Goal: Task Accomplishment & Management: Manage account settings

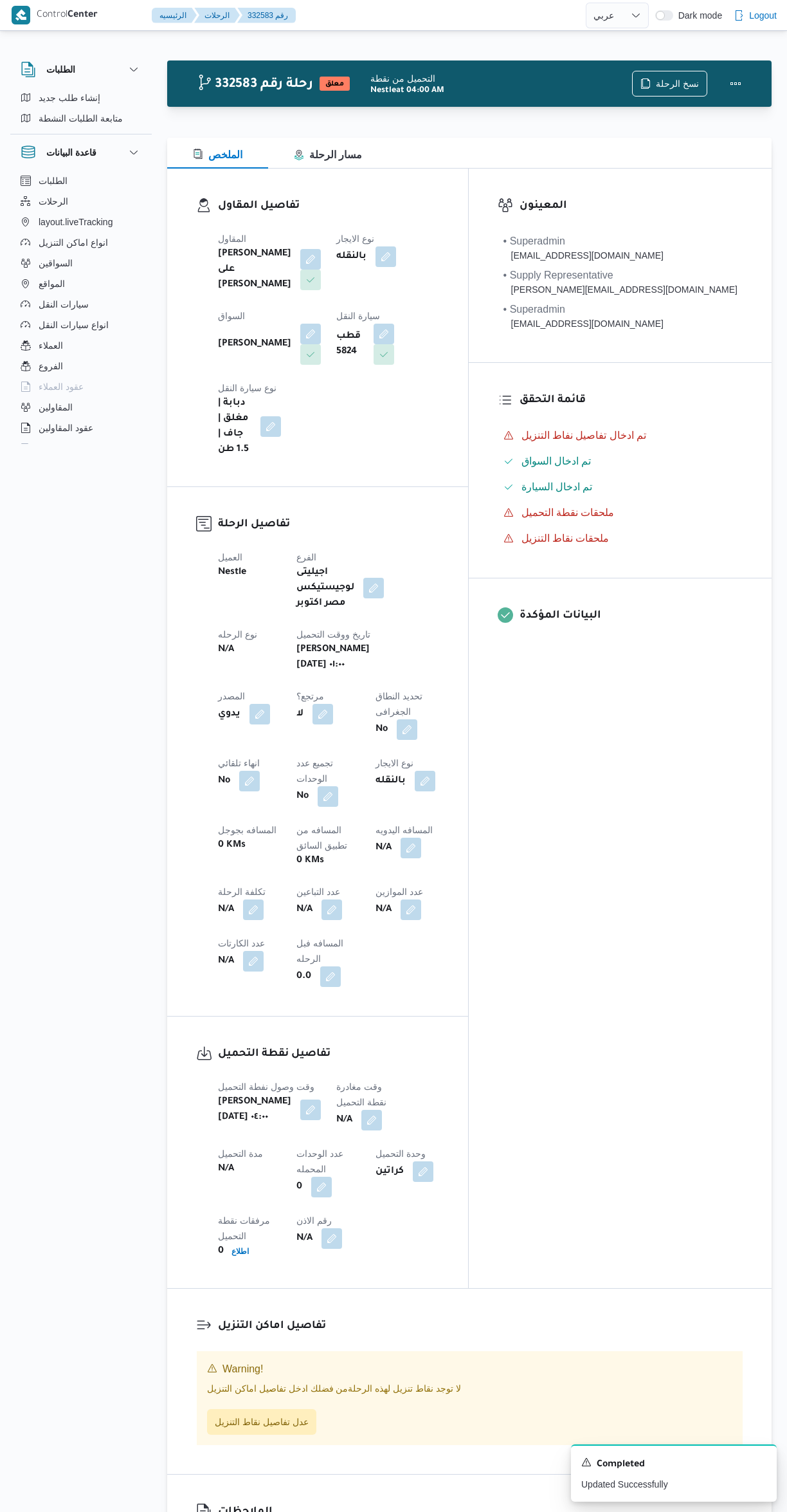
select select "ar"
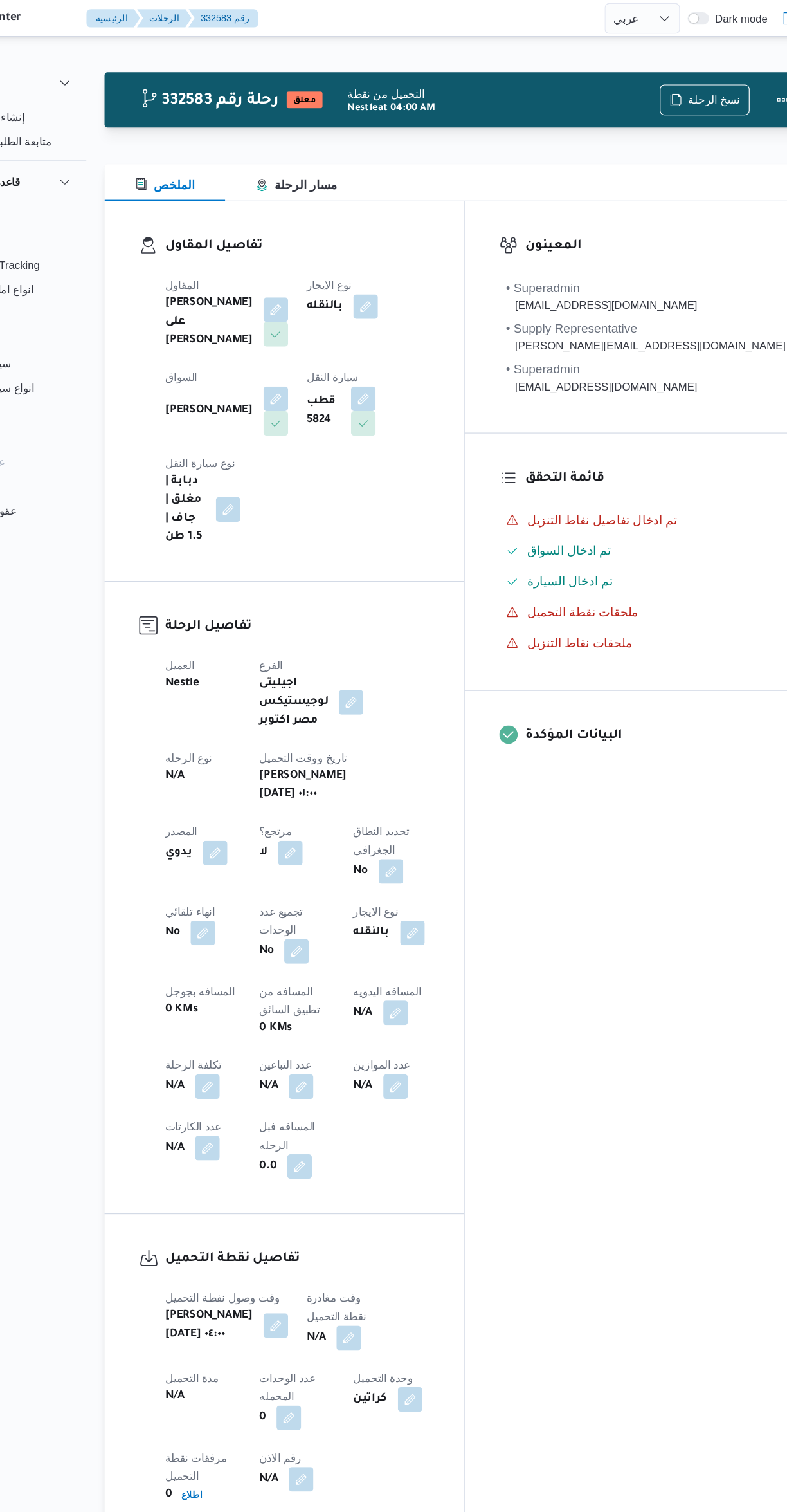
select select "ar"
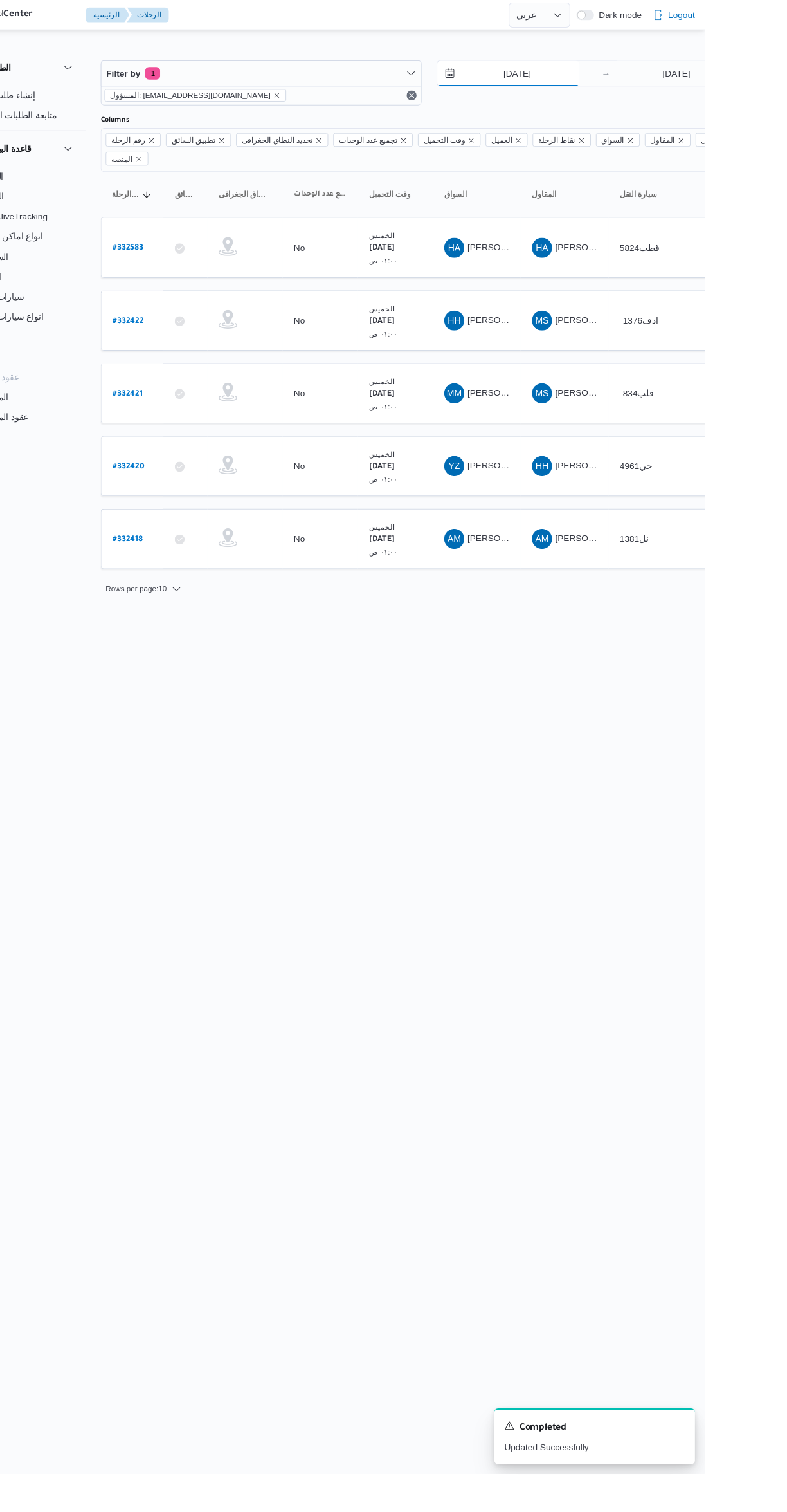
click at [587, 76] on input "[DATE]" at bounding box center [585, 75] width 146 height 25
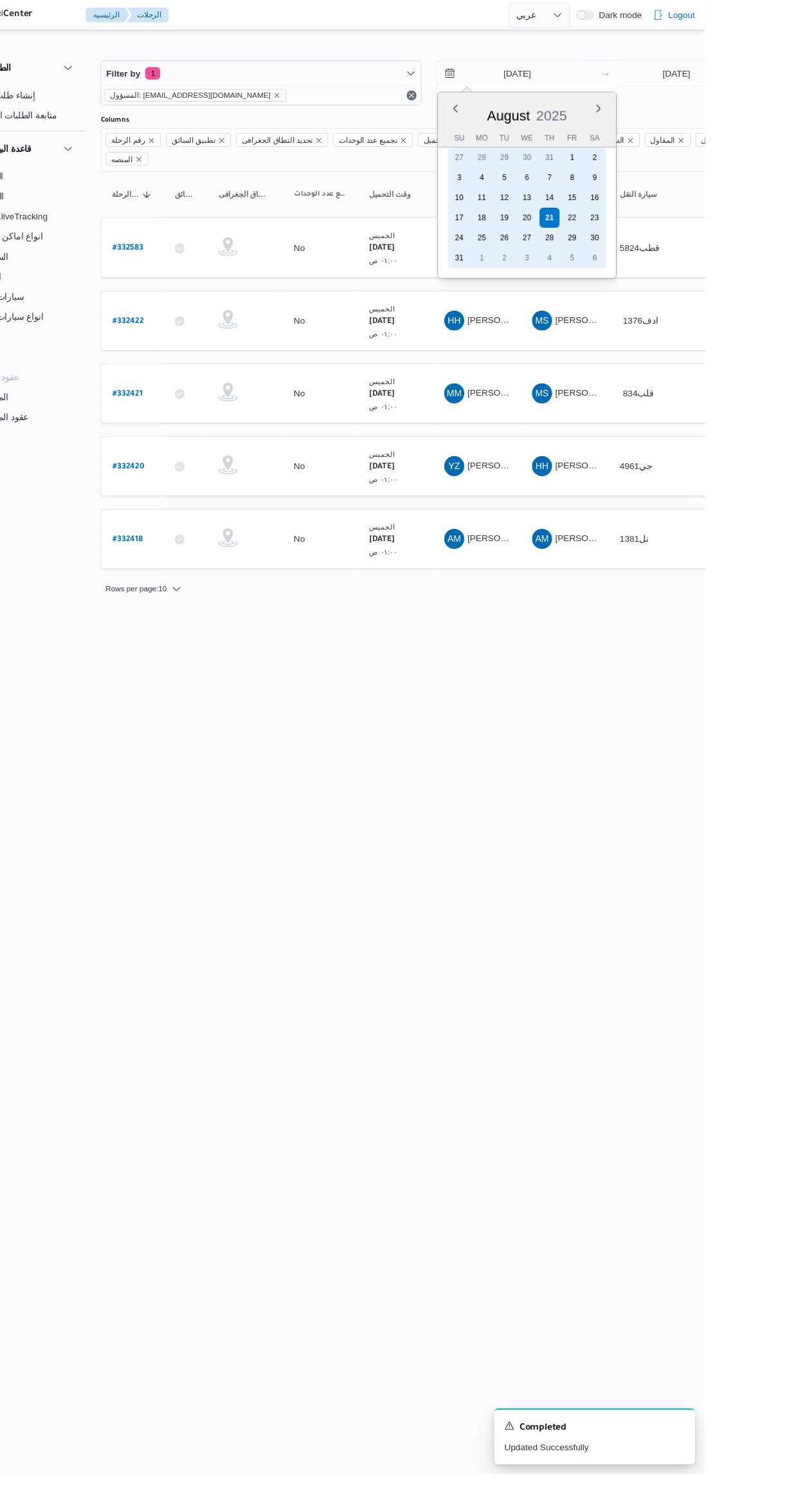
click at [602, 221] on div "20" at bounding box center [604, 223] width 21 height 21
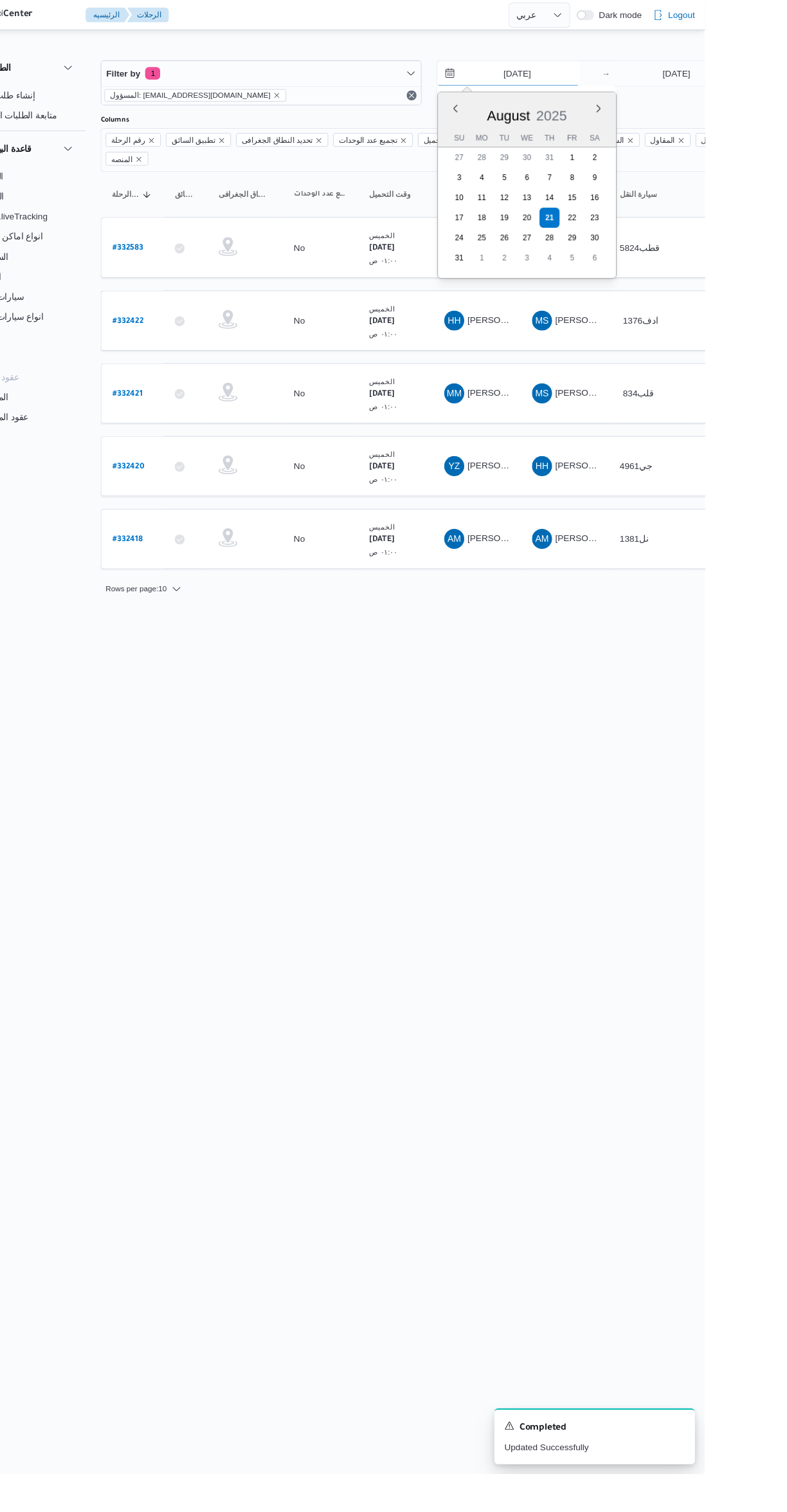
type input "[DATE]"
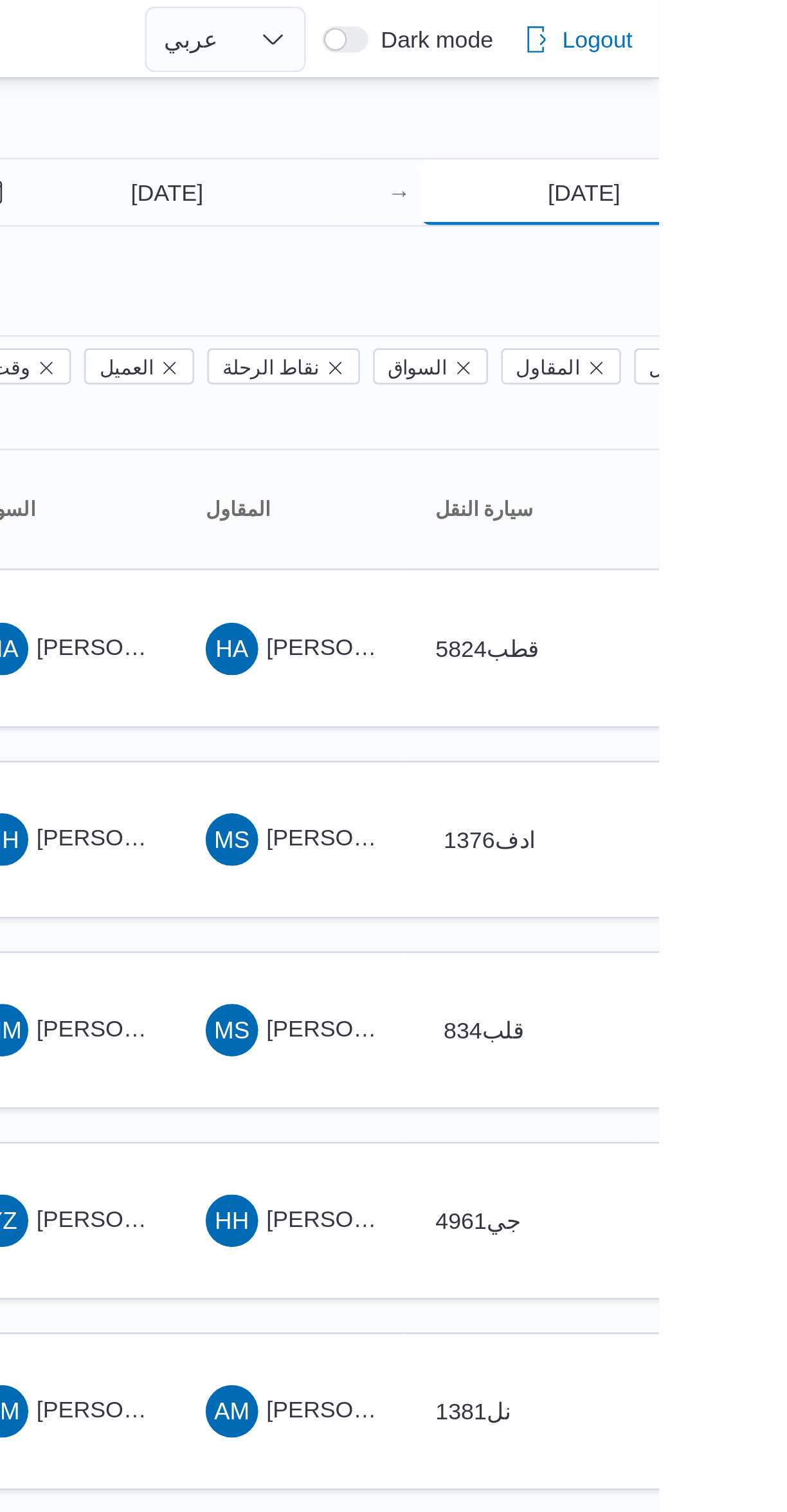
click at [762, 74] on input "[DATE]" at bounding box center [758, 75] width 128 height 25
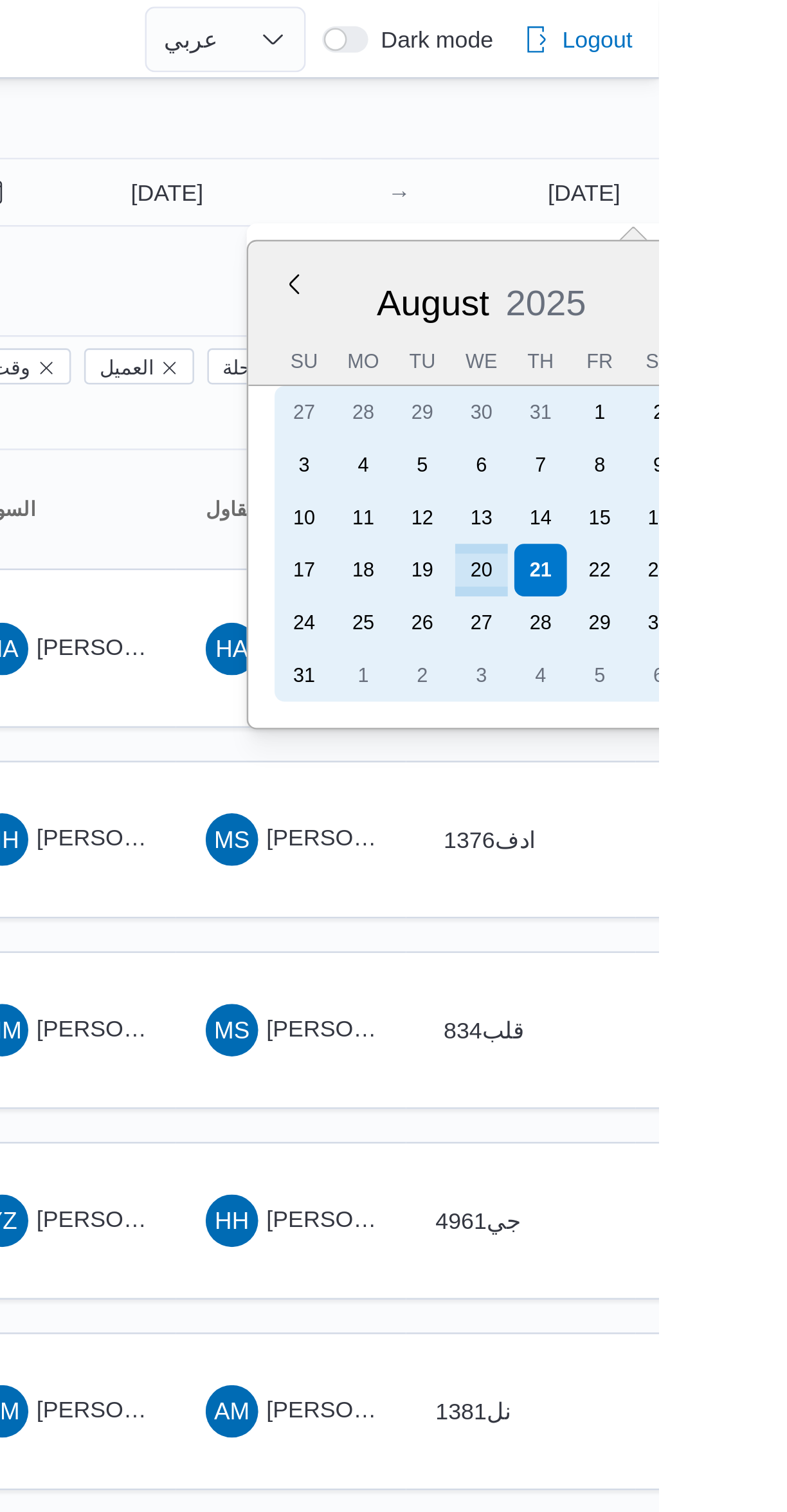
click at [717, 222] on div "20" at bounding box center [718, 223] width 21 height 21
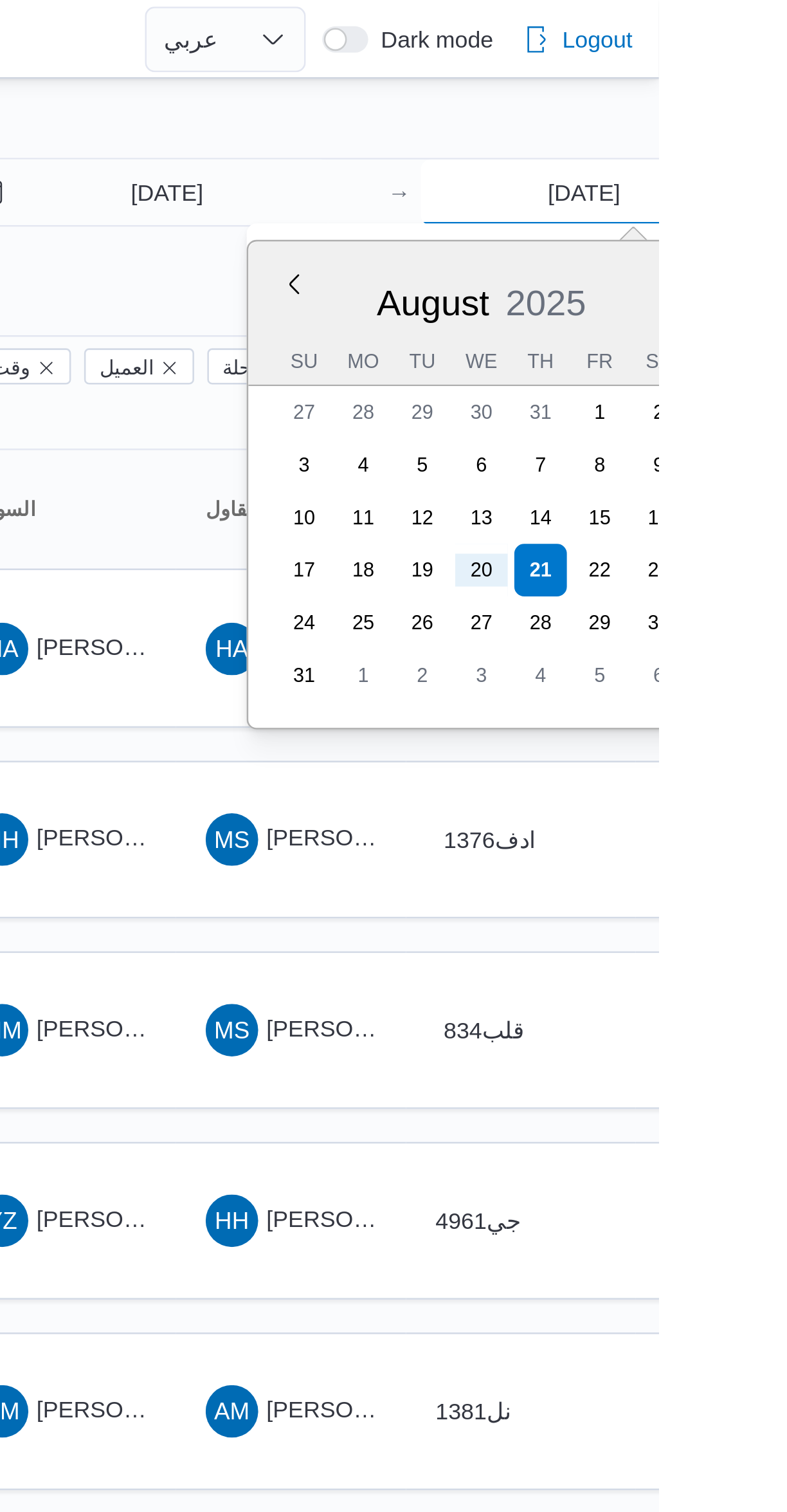
type input "[DATE]"
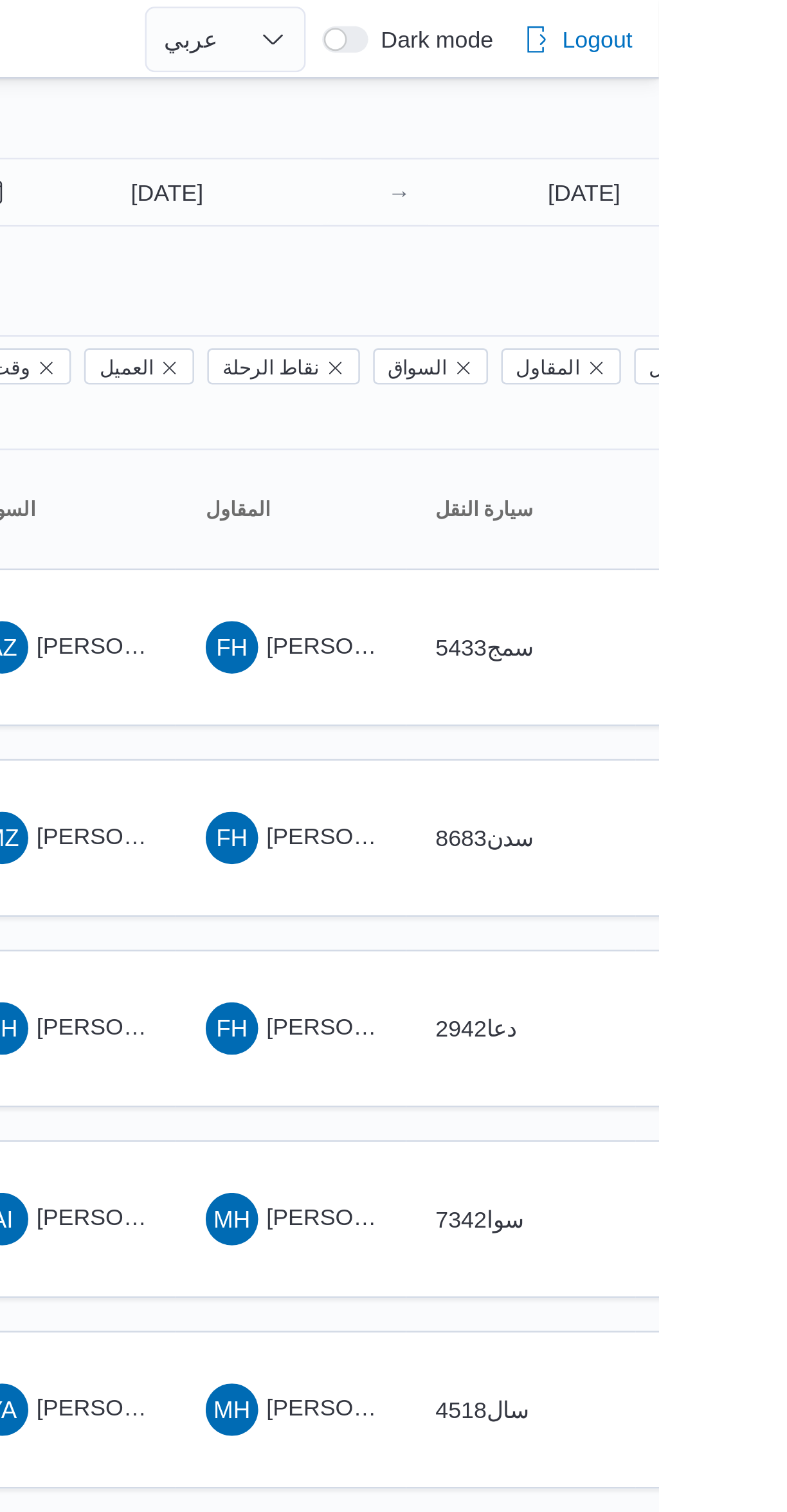
click at [720, 107] on div "[DATE] → [DATE]" at bounding box center [677, 84] width 329 height 46
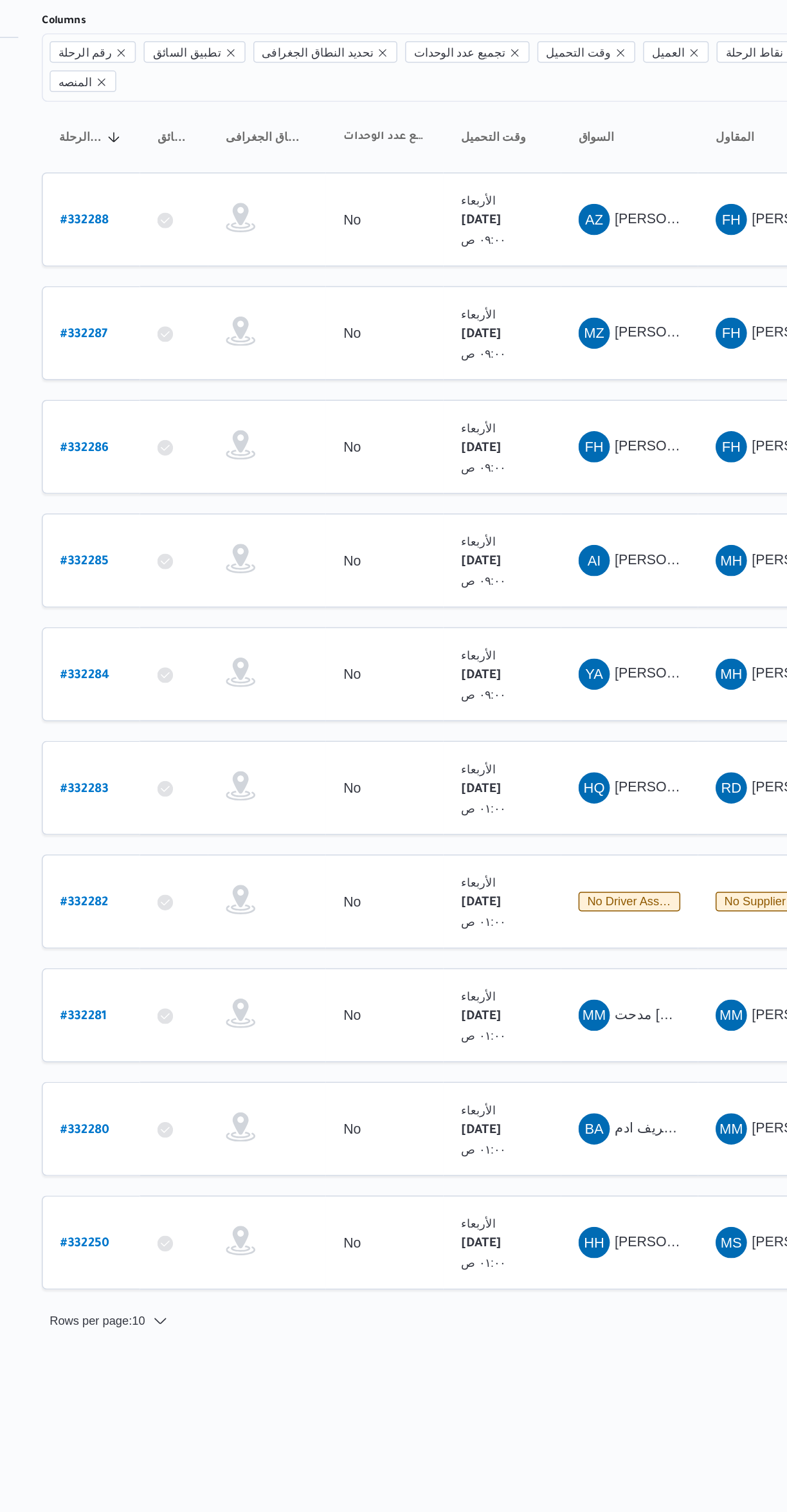
click at [197, 698] on b "# 332282" at bounding box center [196, 702] width 31 height 9
select select "ar"
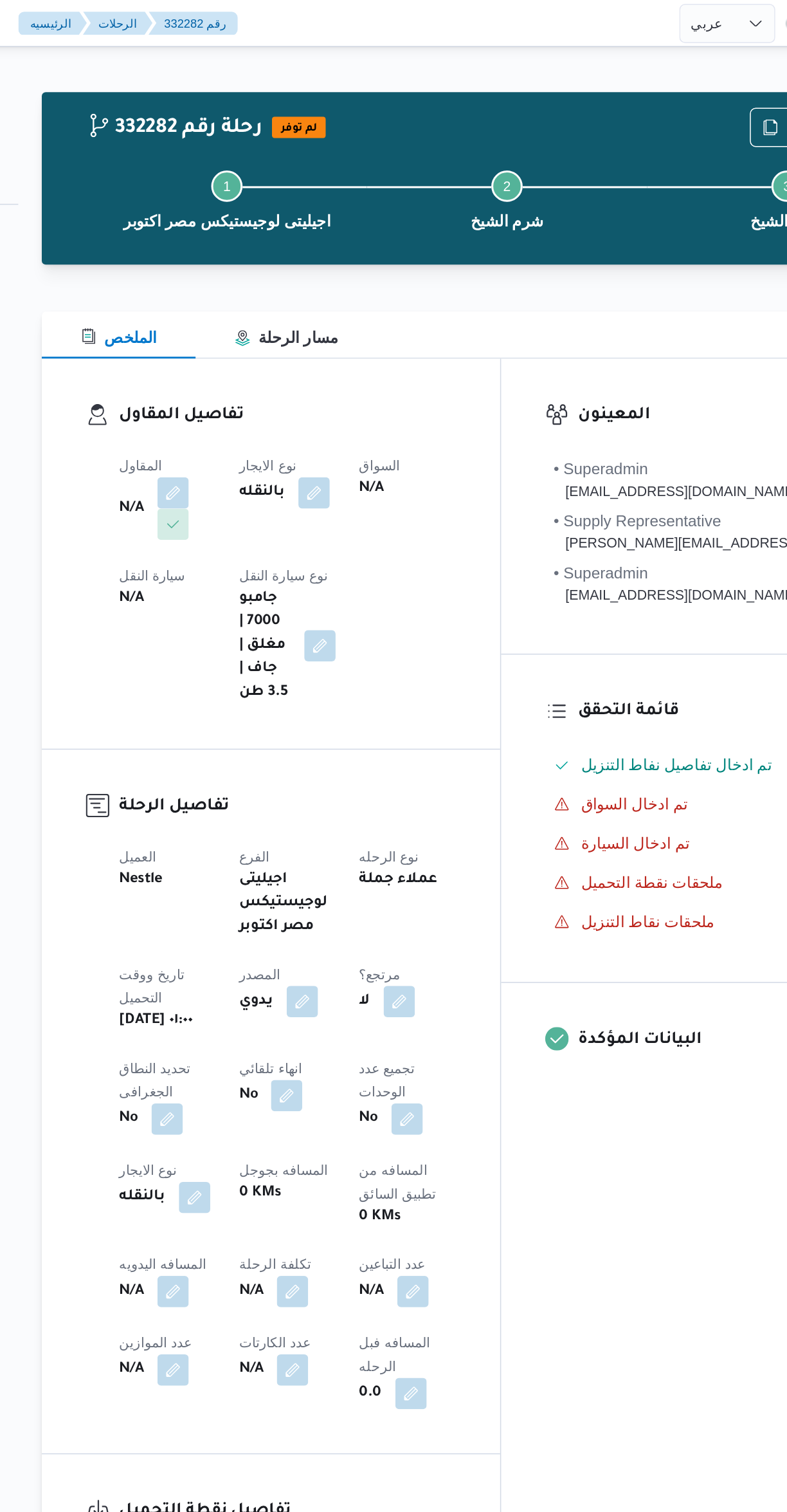
click at [151, 338] on div "الطلبات الرحلات layout.liveTracking انواع اماكن التنزيل السواقين المواقع سيارات…" at bounding box center [81, 309] width 142 height 279
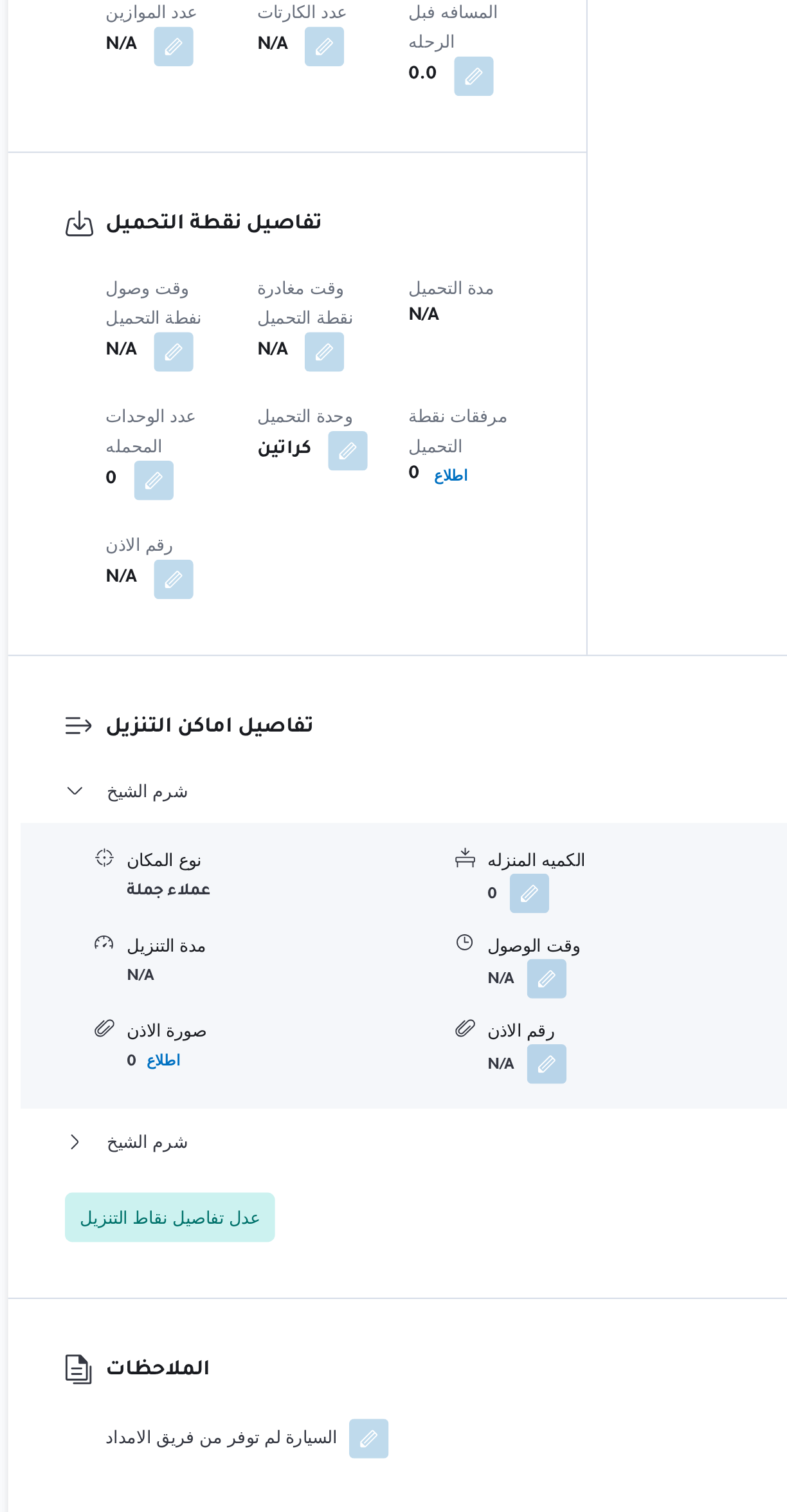
scroll to position [279, 0]
click at [345, 1335] on button "button" at bounding box center [355, 1345] width 21 height 21
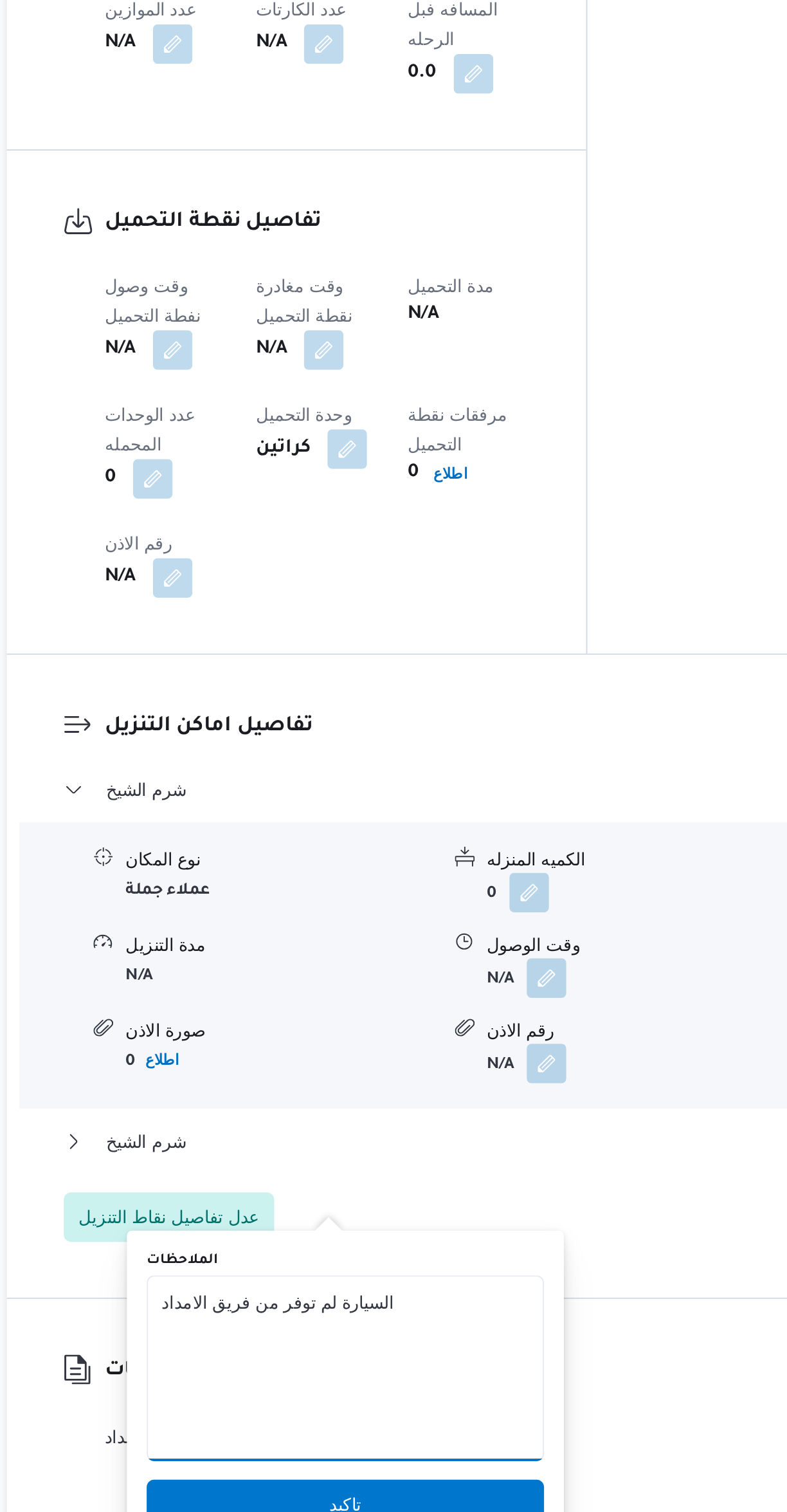
click at [396, 1275] on textarea "السيارة لم توفر من فريق الامداد" at bounding box center [342, 1309] width 206 height 97
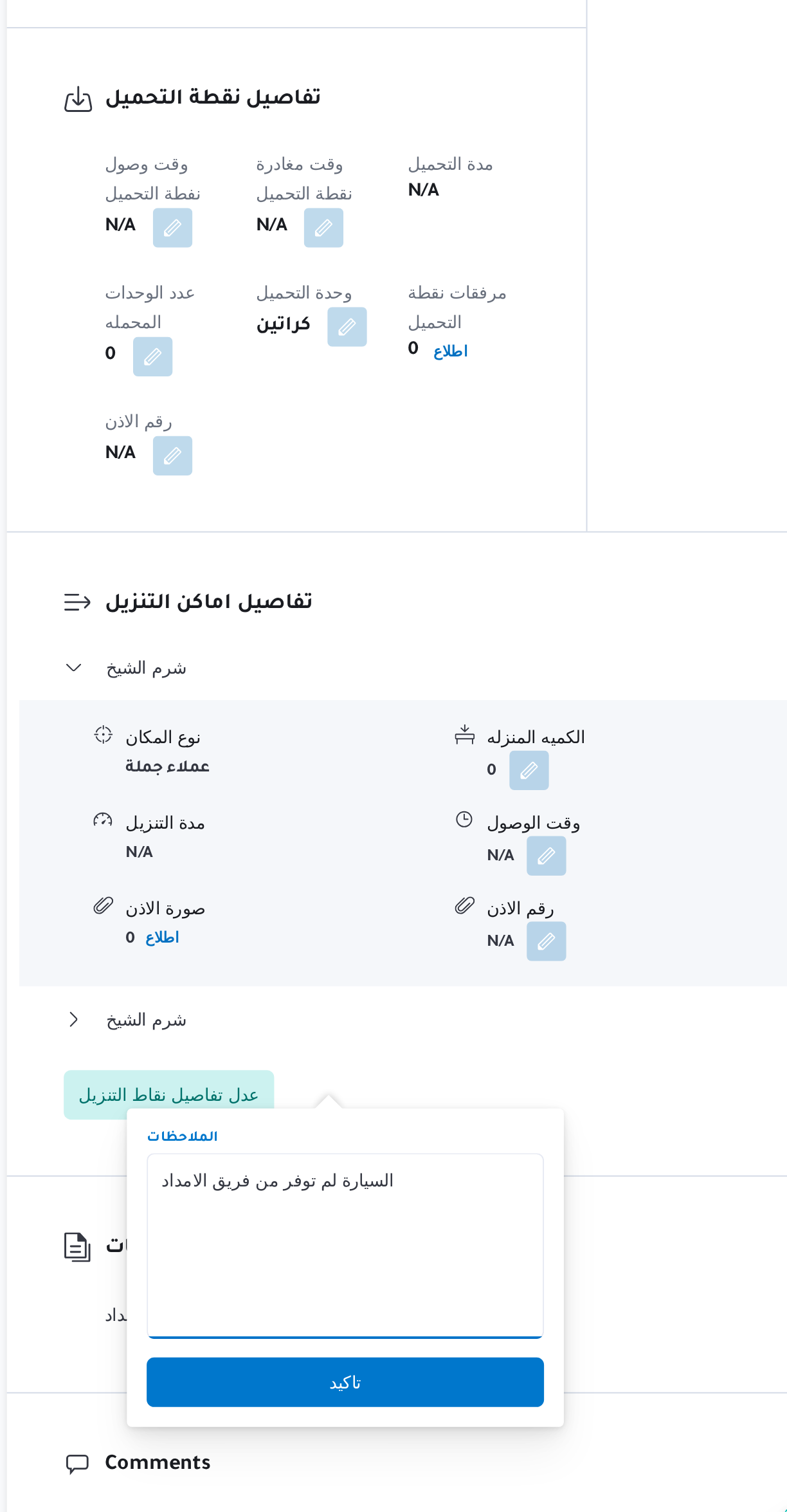
scroll to position [125, 0]
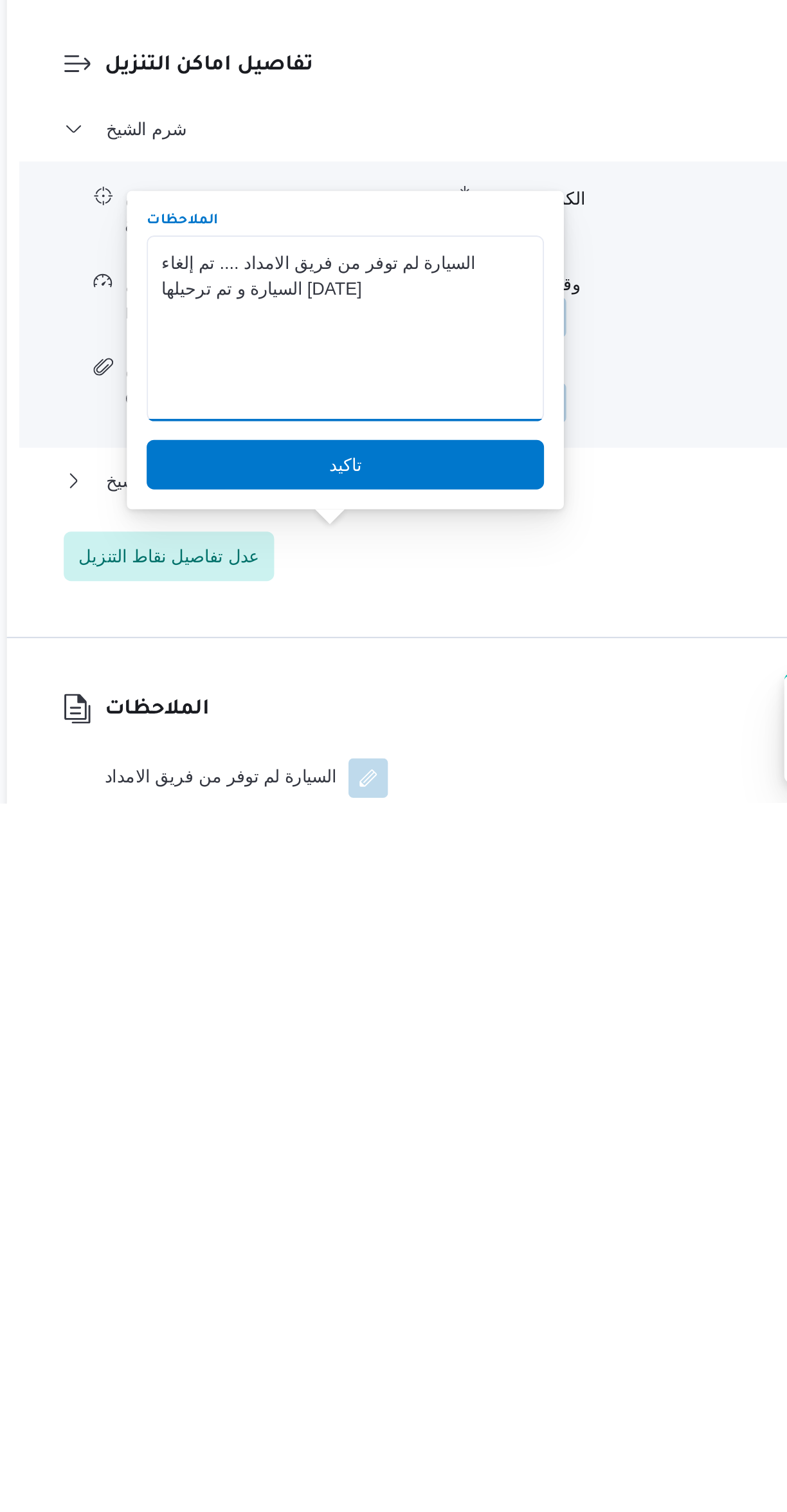
type textarea "السيارة لم توفر من فريق الامداد .... تم إلغاء السيارة و تم ترحيلها [DATE]"
click at [267, 1336] on span "تاكيد" at bounding box center [342, 1336] width 206 height 25
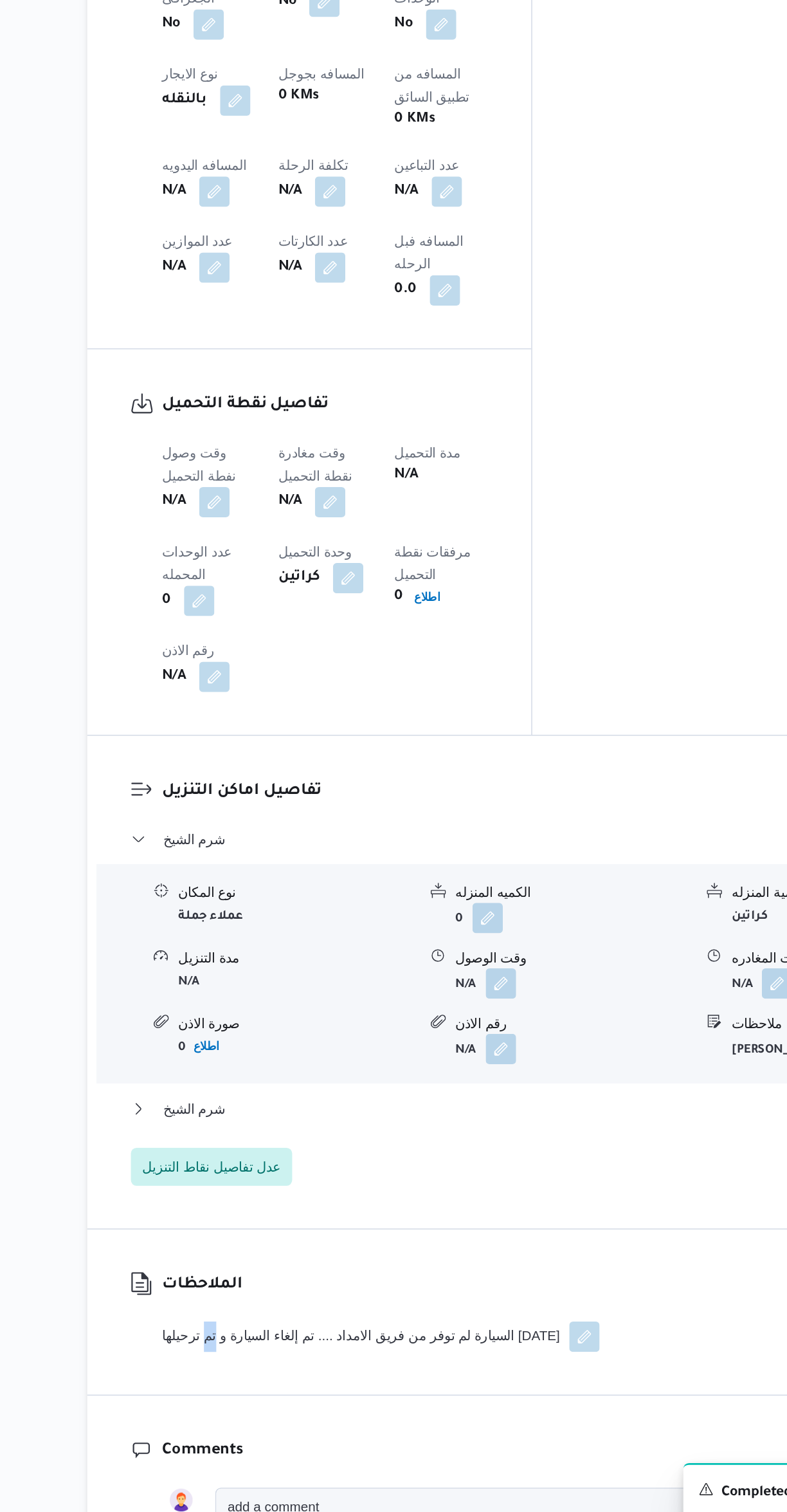
scroll to position [336, 0]
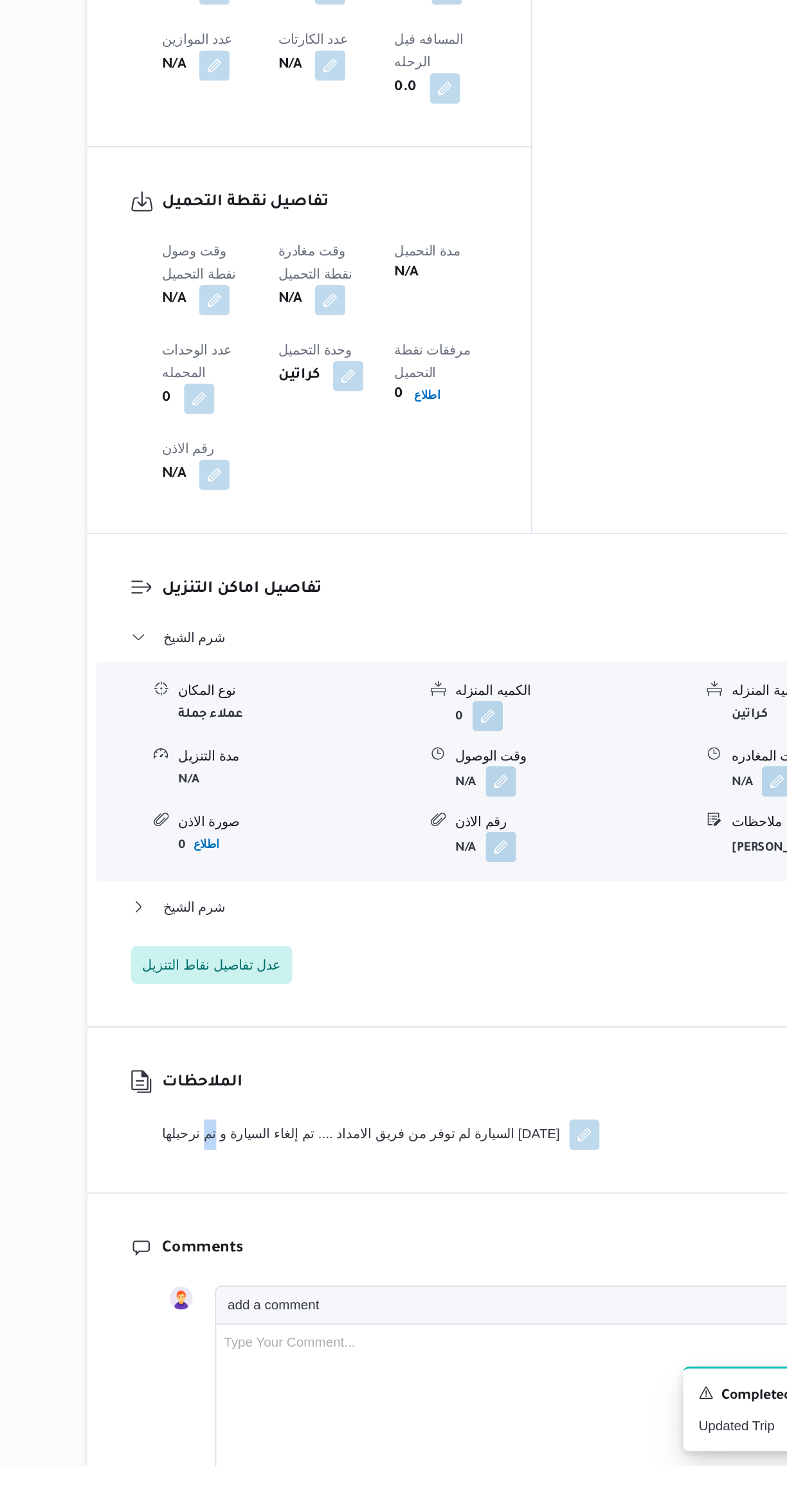
click at [542, 1215] on div "الملاحظات السيارة لم توفر من فريق الامداد .... تم إلغاء السيارة و تم ترحيلها [D…" at bounding box center [469, 1270] width 604 height 111
click at [494, 1277] on button "button" at bounding box center [503, 1287] width 21 height 21
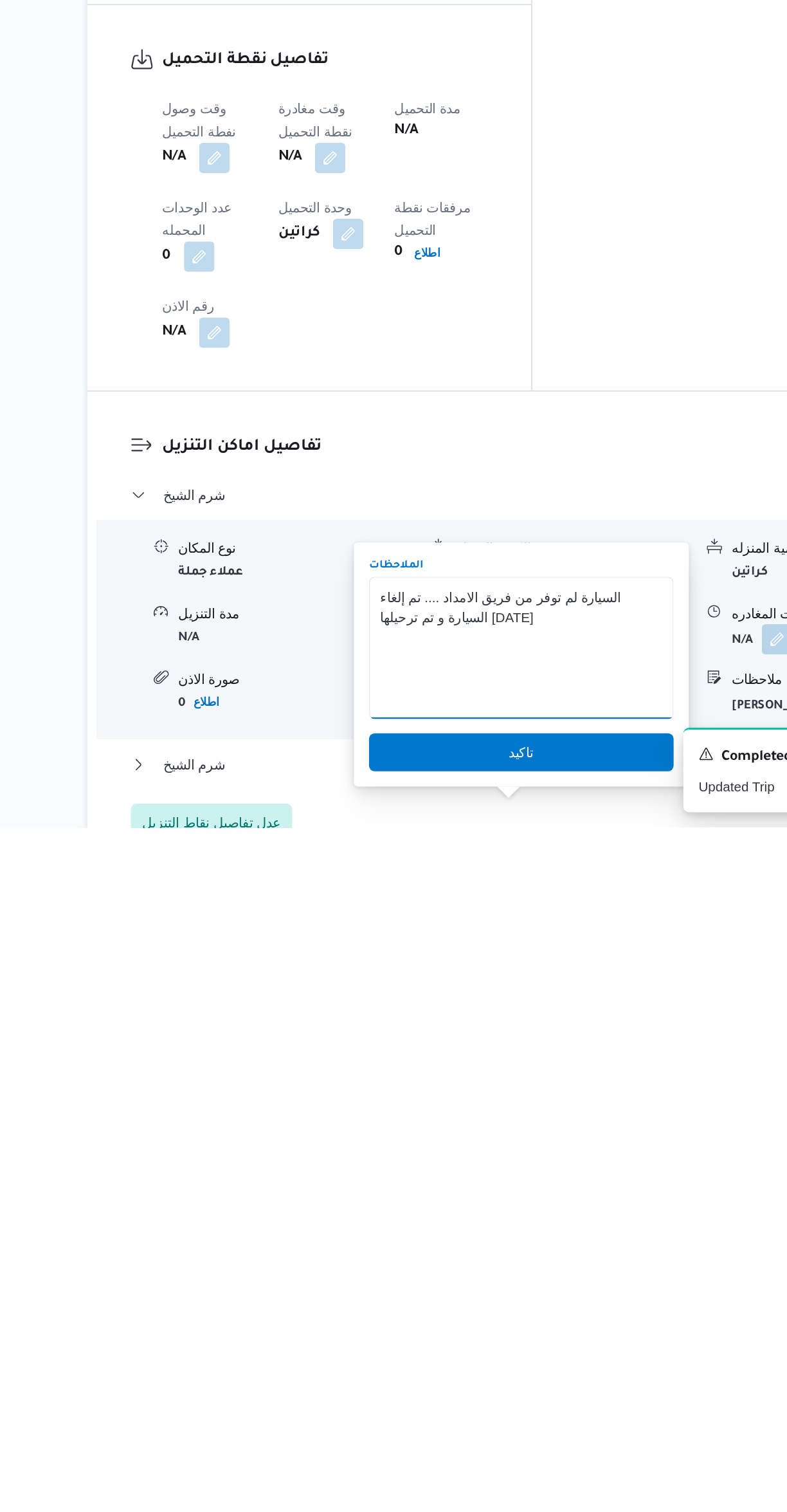
scroll to position [22, 0]
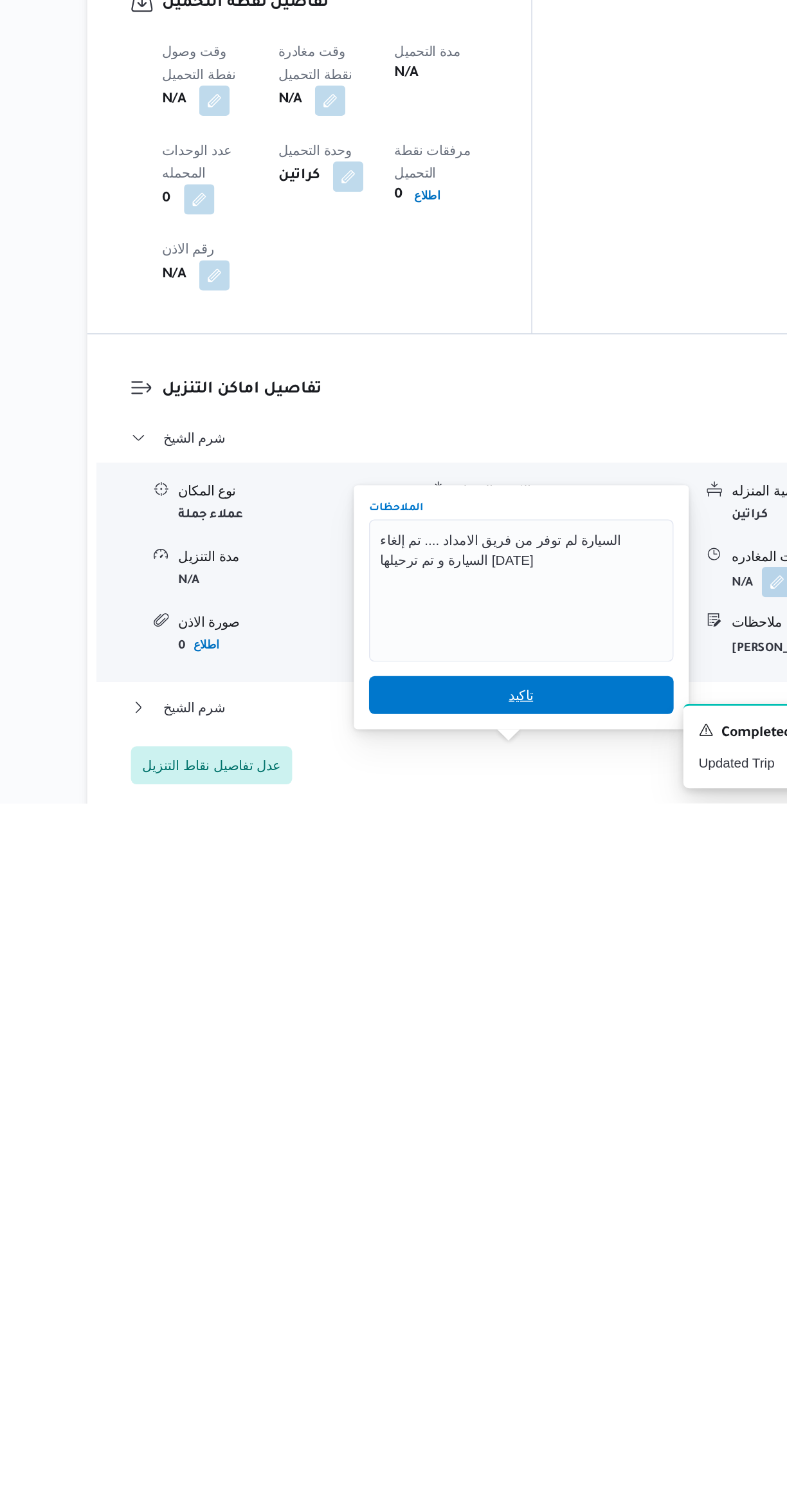
click at [505, 1446] on span "تاكيد" at bounding box center [460, 1439] width 206 height 25
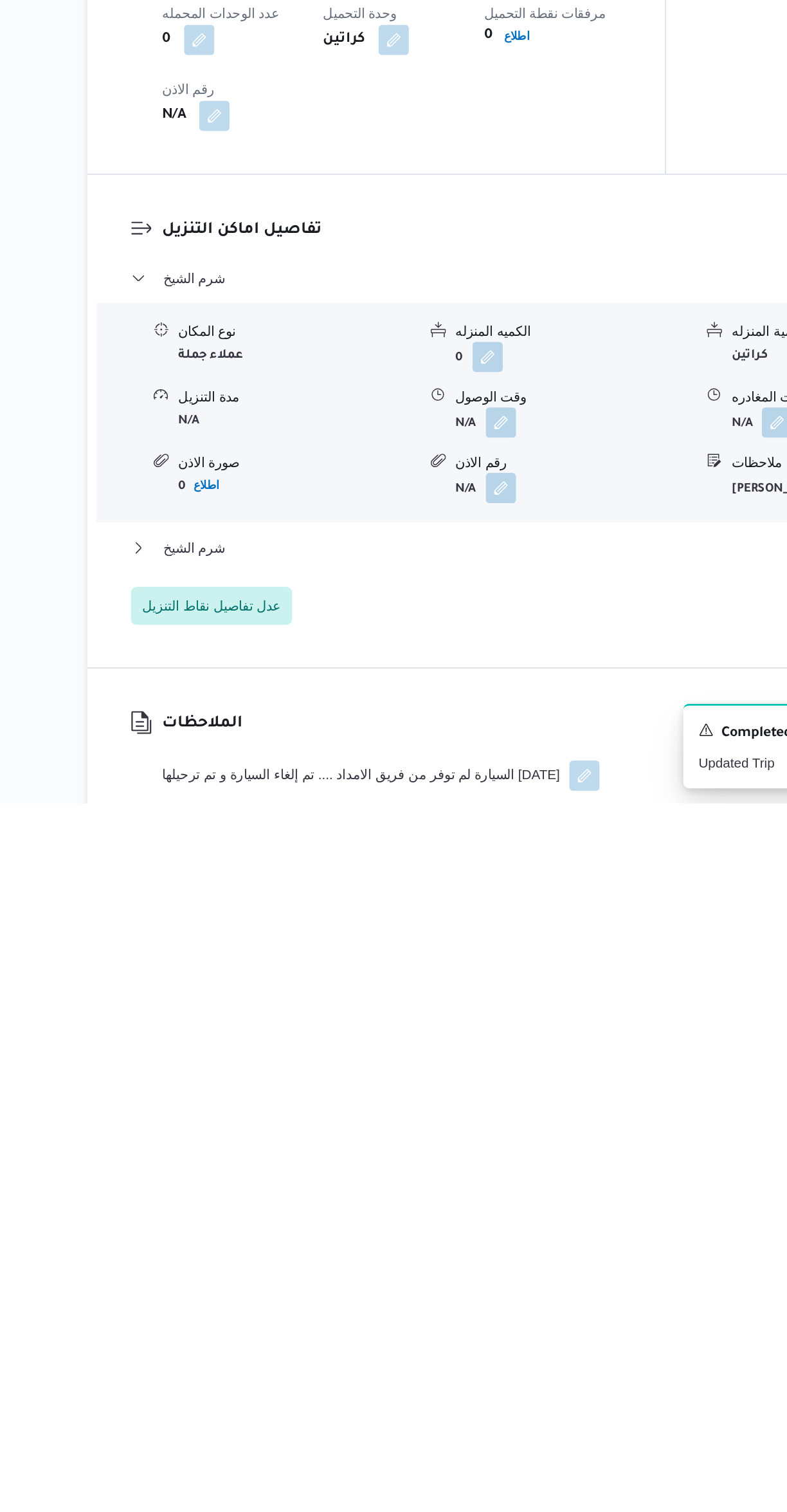
scroll to position [256, 0]
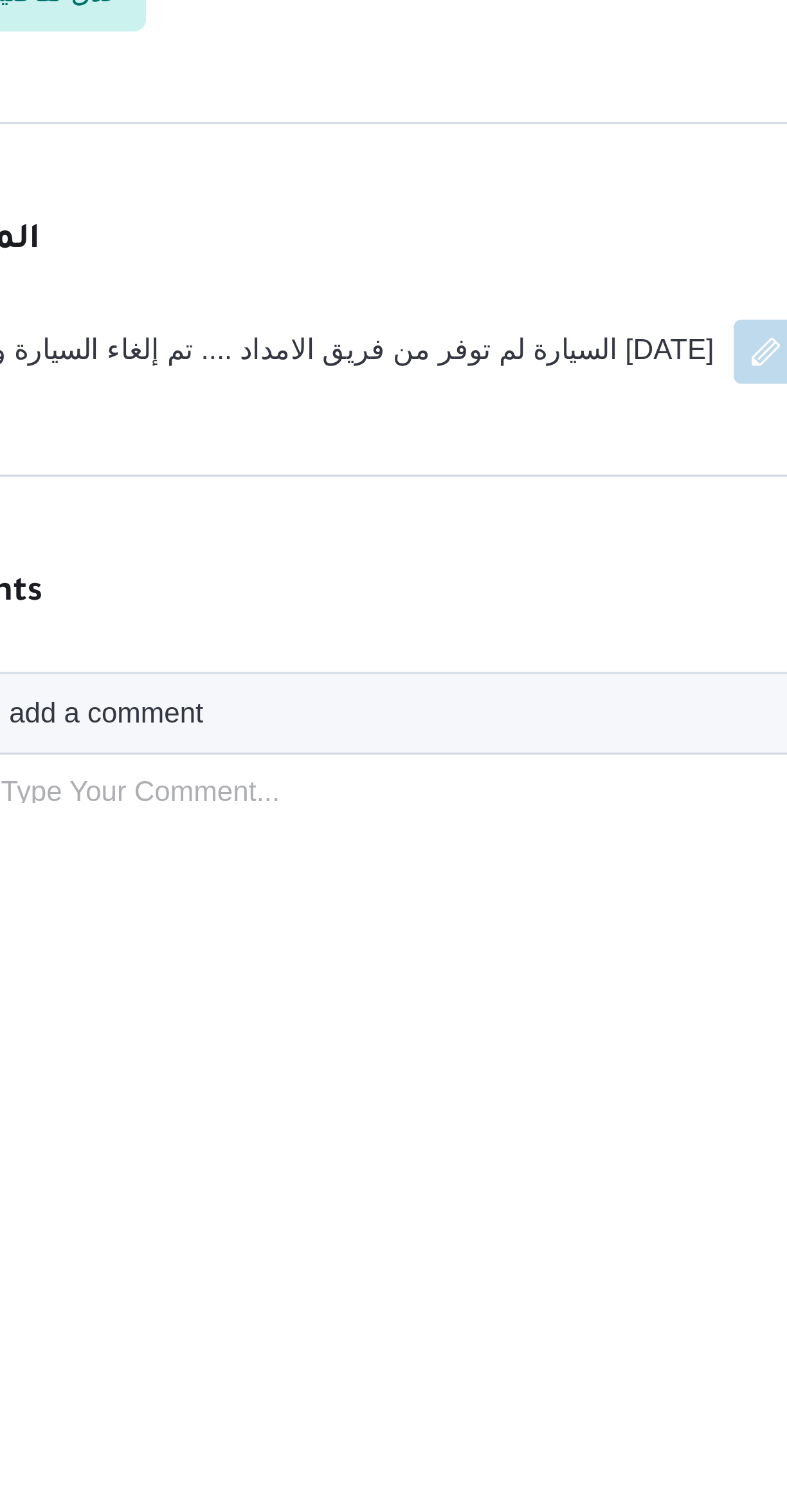
click at [354, 1437] on dl "Comments add a comment Type Your Comment... Add comment" at bounding box center [480, 1532] width 525 height 191
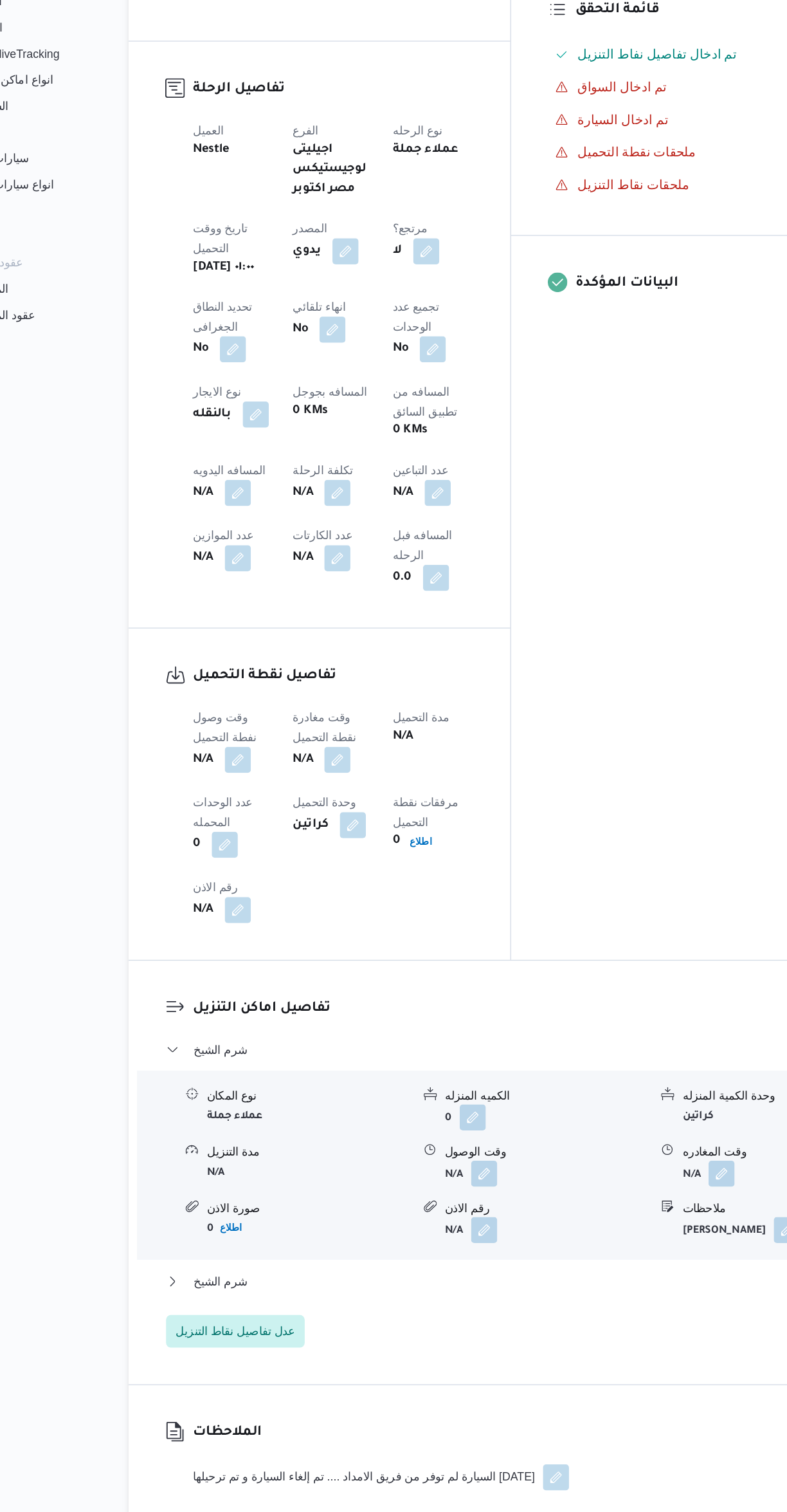
scroll to position [0, 0]
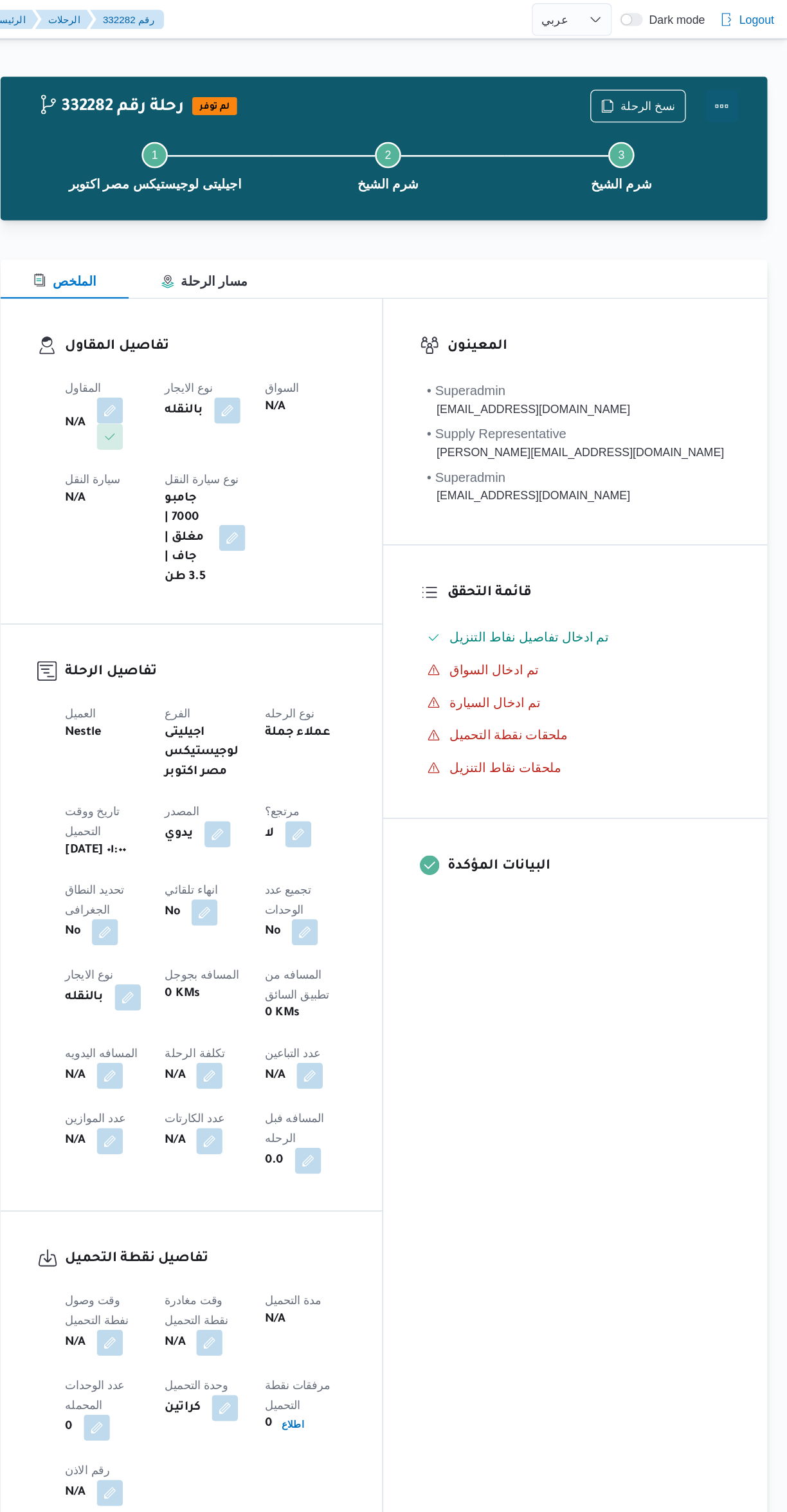
click at [724, 94] on button "Actions" at bounding box center [735, 83] width 25 height 25
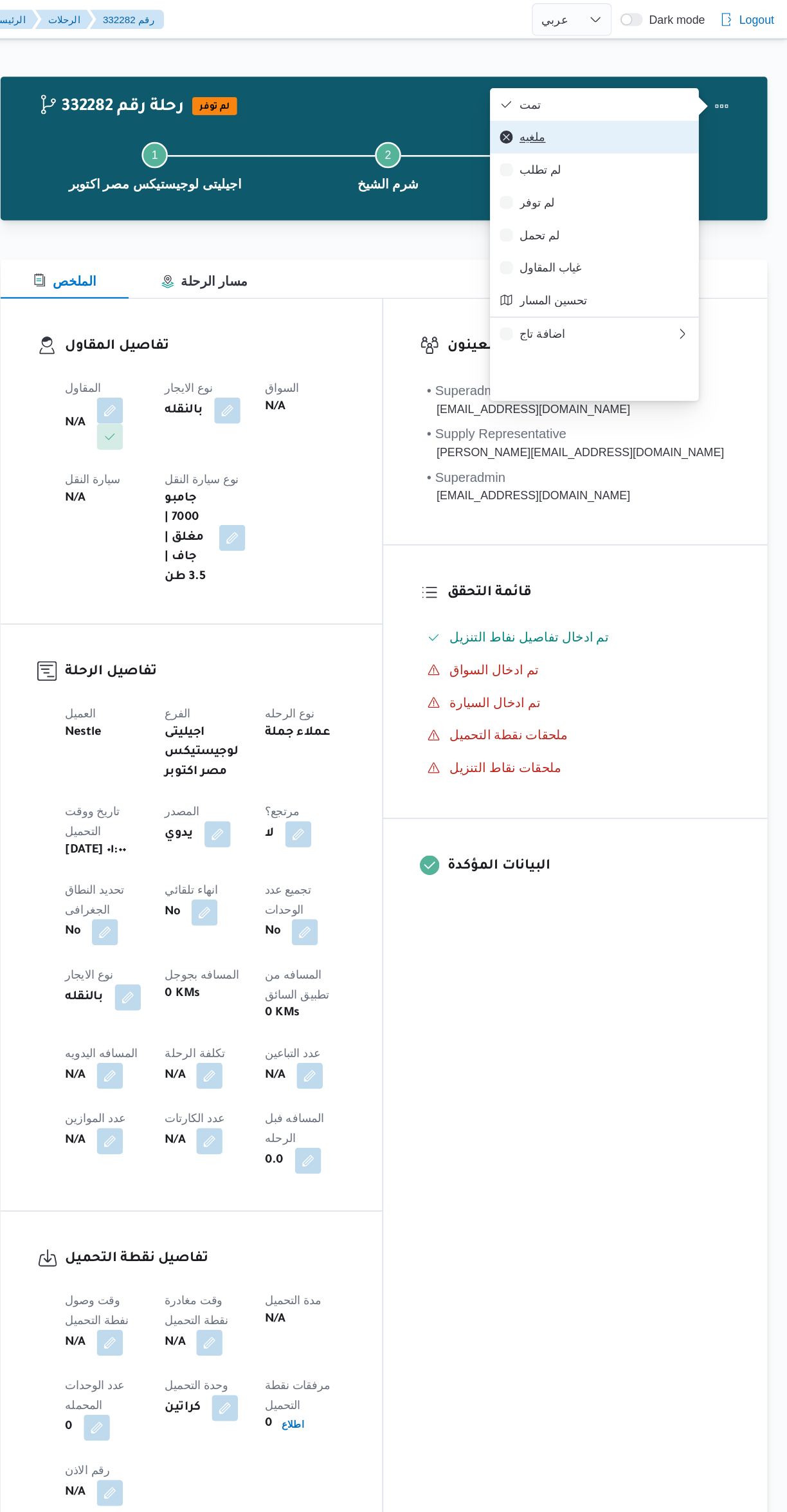
click at [566, 113] on icon "button" at bounding box center [566, 108] width 11 height 11
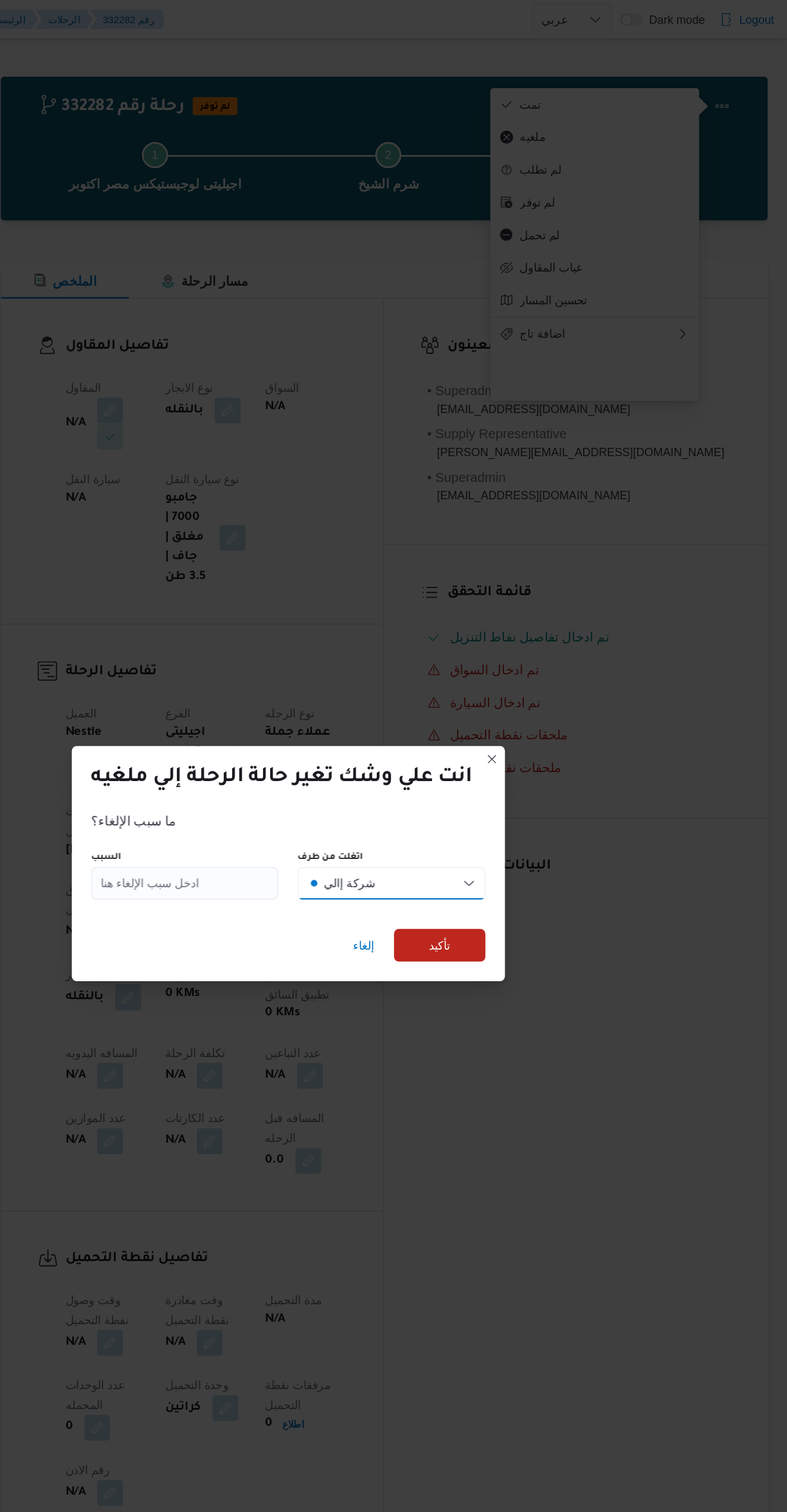
click at [488, 686] on button "شركة إالي" at bounding box center [474, 696] width 148 height 25
click at [492, 745] on span "العميل" at bounding box center [484, 743] width 123 height 18
click at [339, 688] on input "السبب" at bounding box center [312, 696] width 148 height 25
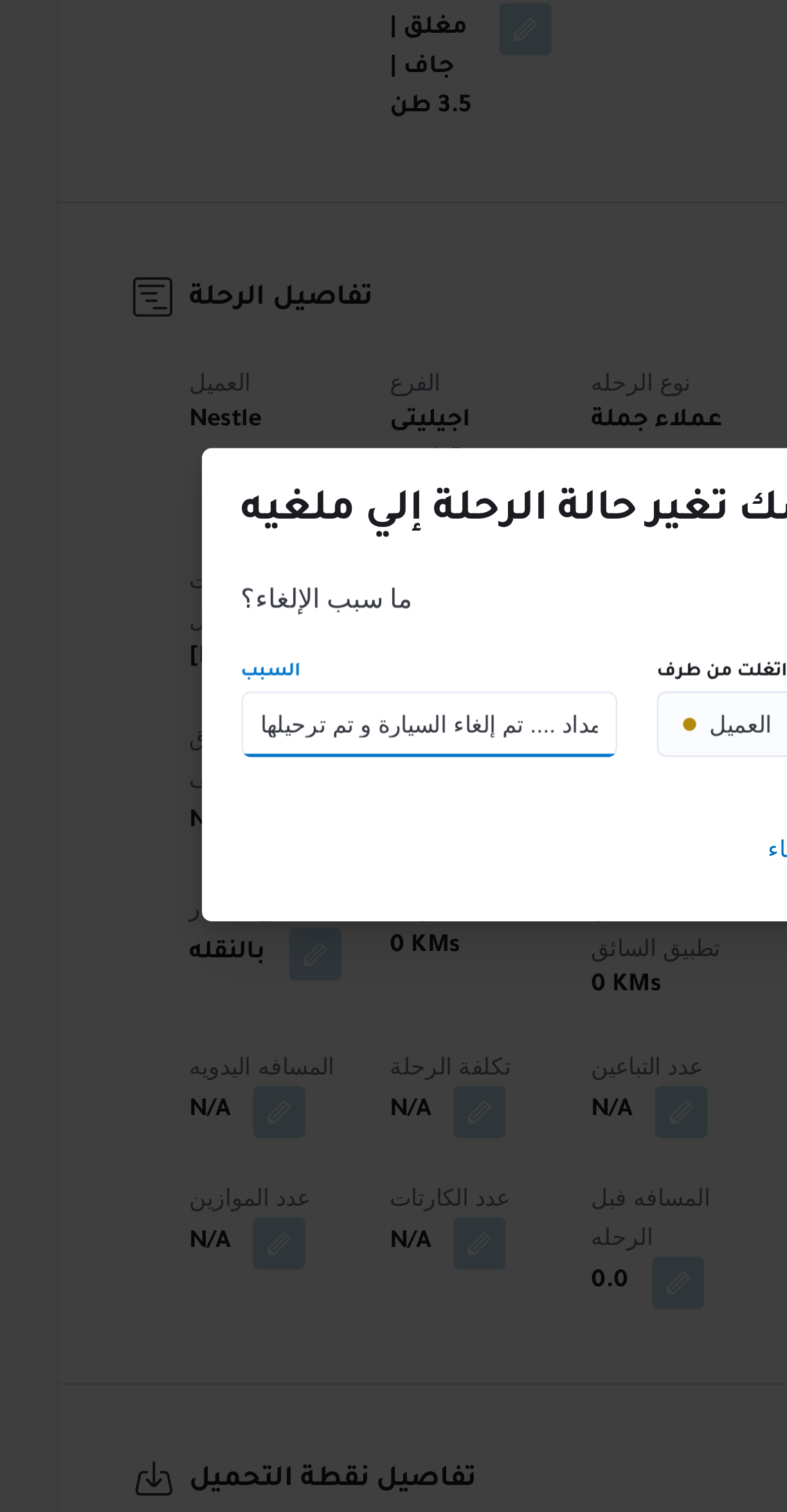
type input "السيارة لم توفر من فريق الامداد .... تم إلغاء السيارة و تم ترحيلها [DATE]"
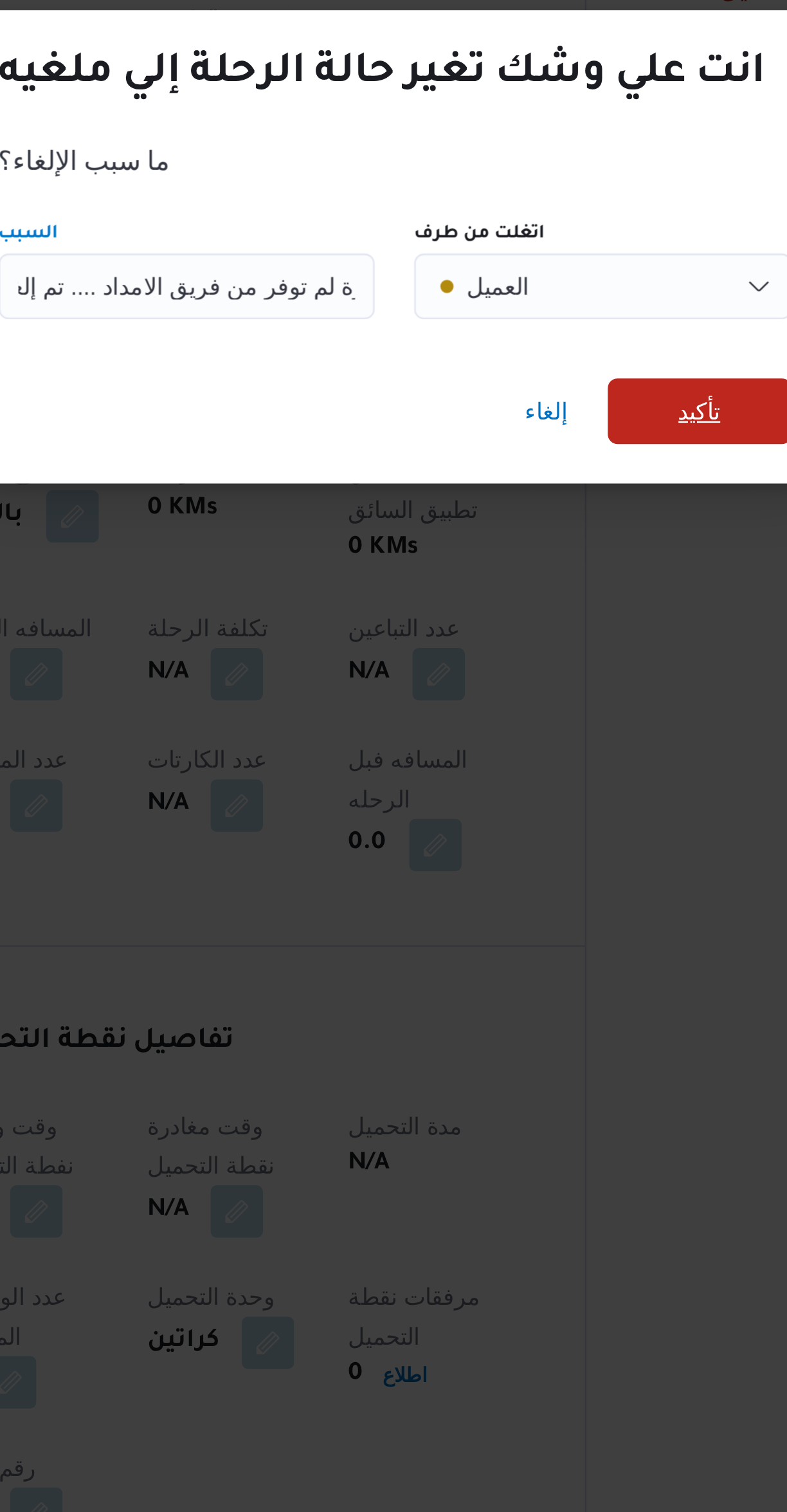
click at [501, 741] on span "تأكيد" at bounding box center [513, 745] width 72 height 25
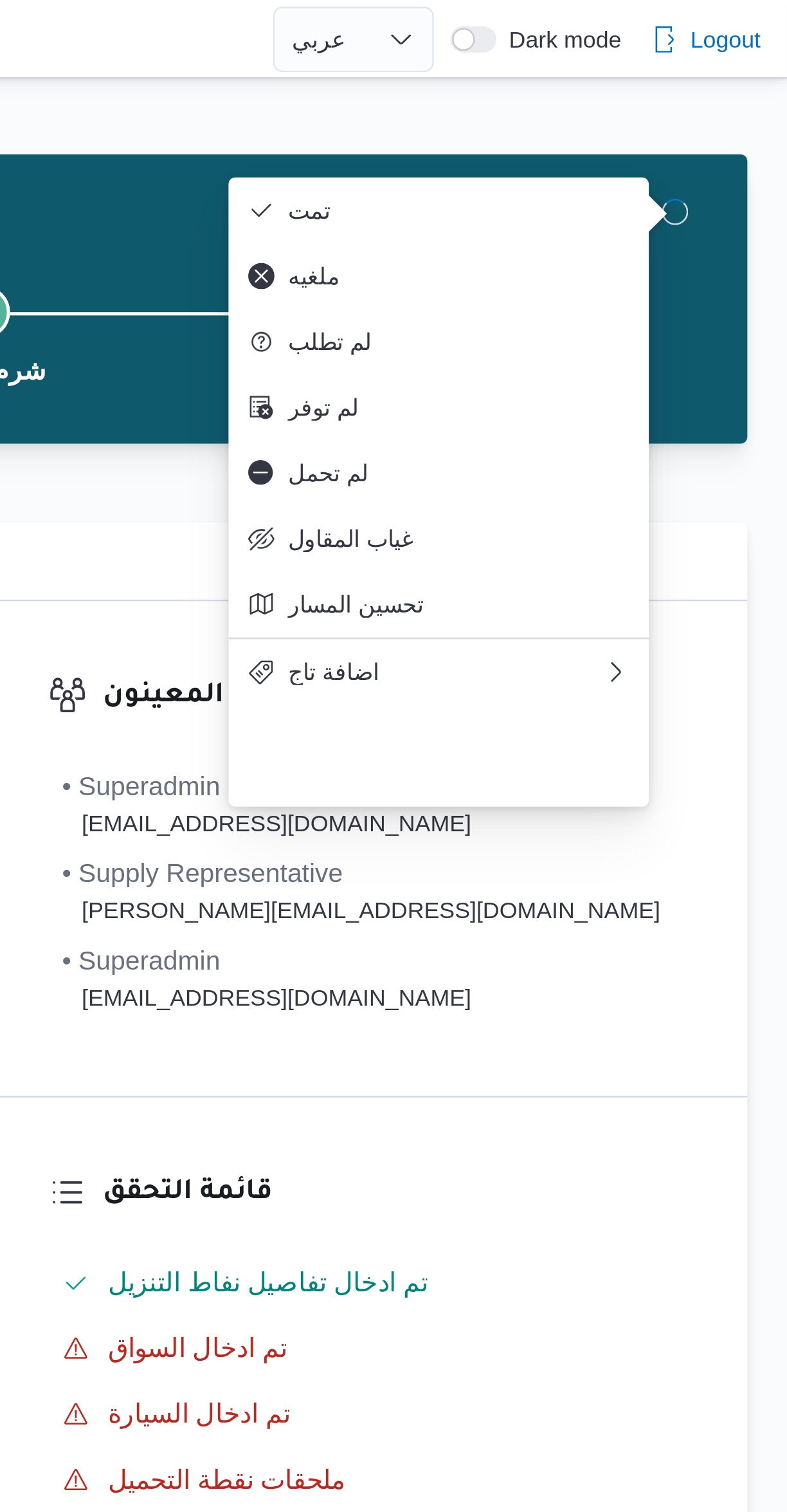
scroll to position [0, 0]
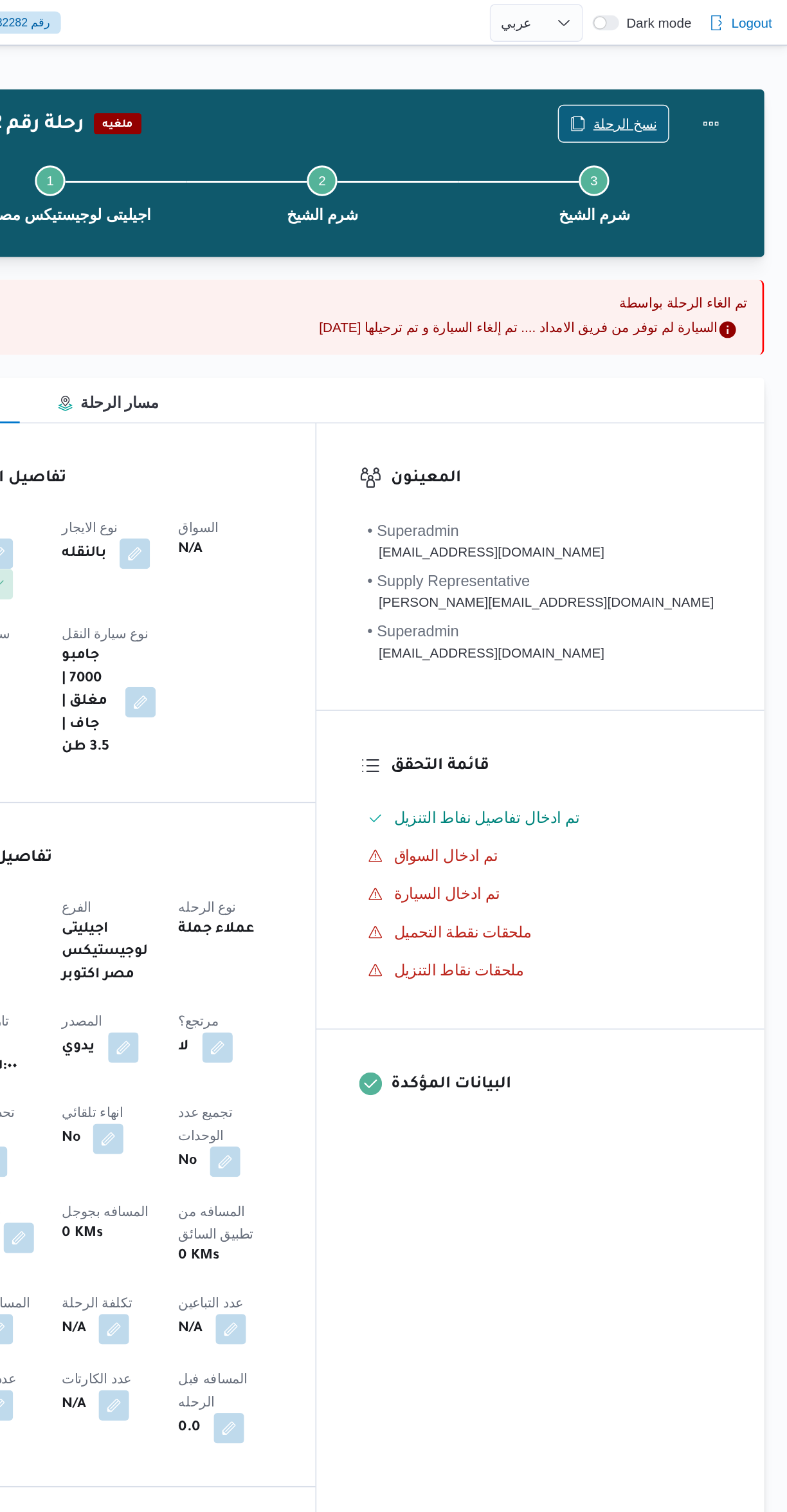
click at [670, 86] on span "نسخ الرحلة" at bounding box center [678, 84] width 43 height 16
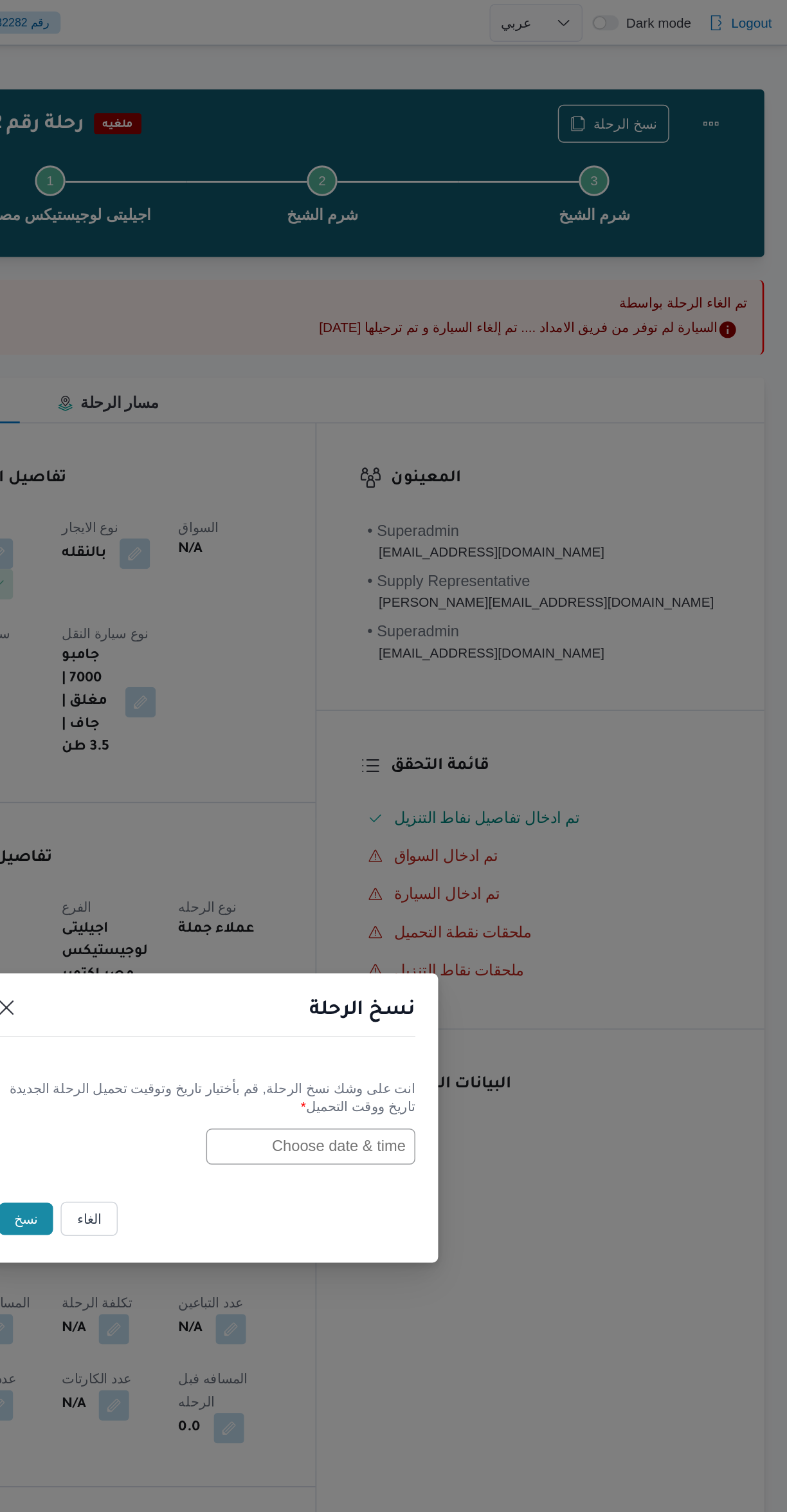
click at [507, 776] on input "text" at bounding box center [464, 775] width 142 height 24
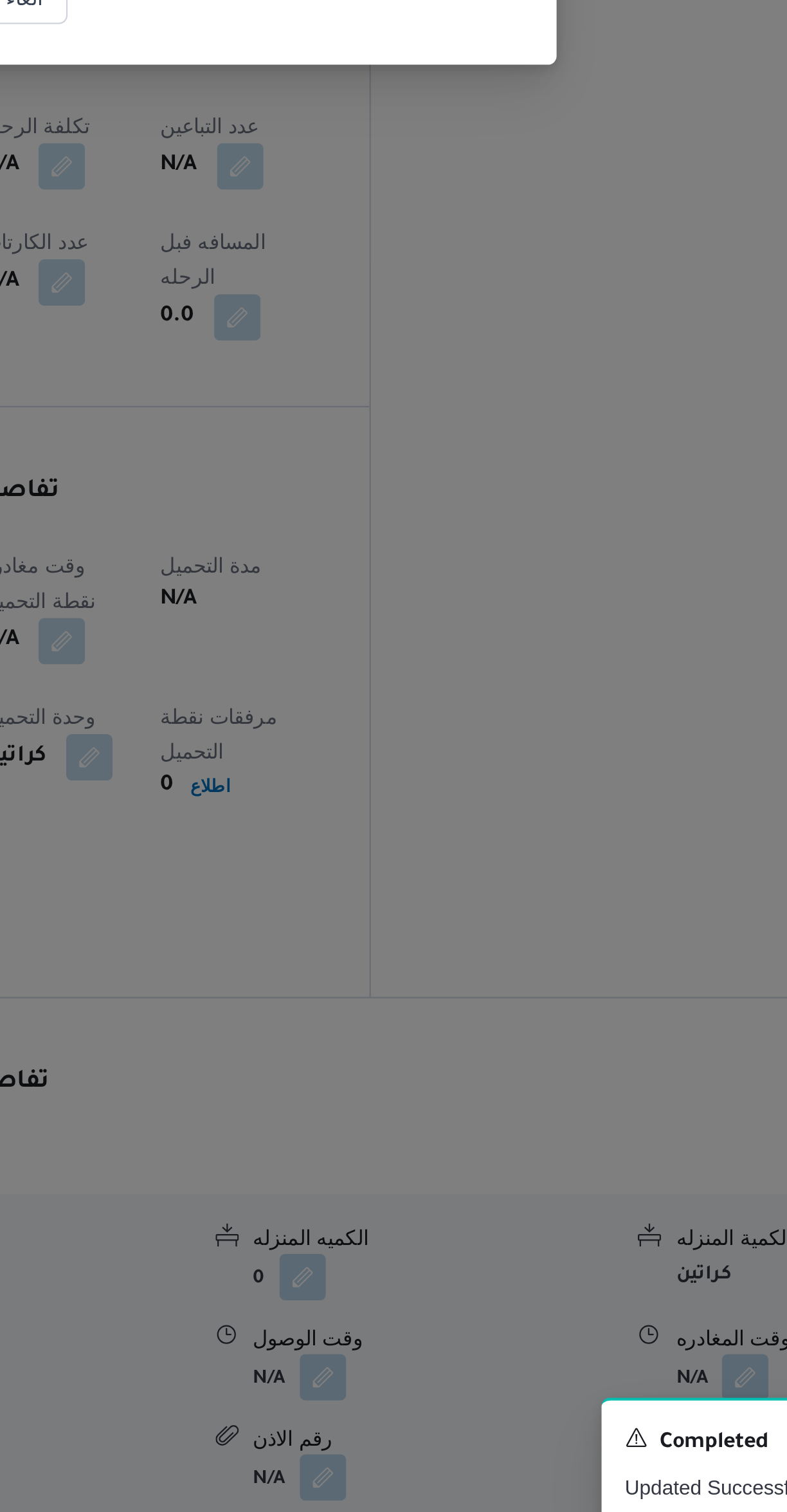
scroll to position [242, 0]
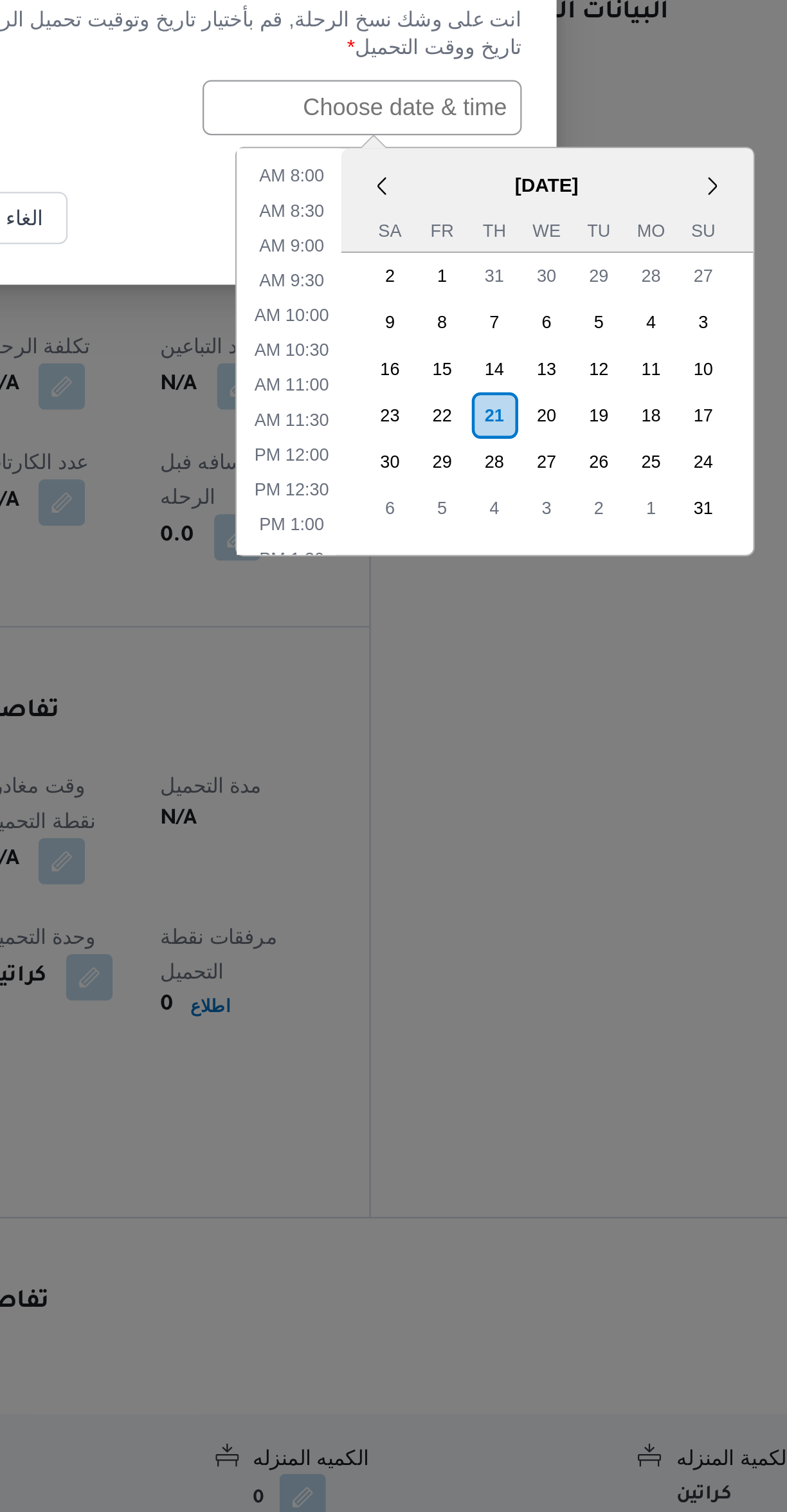
click at [521, 908] on div "21" at bounding box center [523, 912] width 21 height 21
type input "[DATE] 12:00AM"
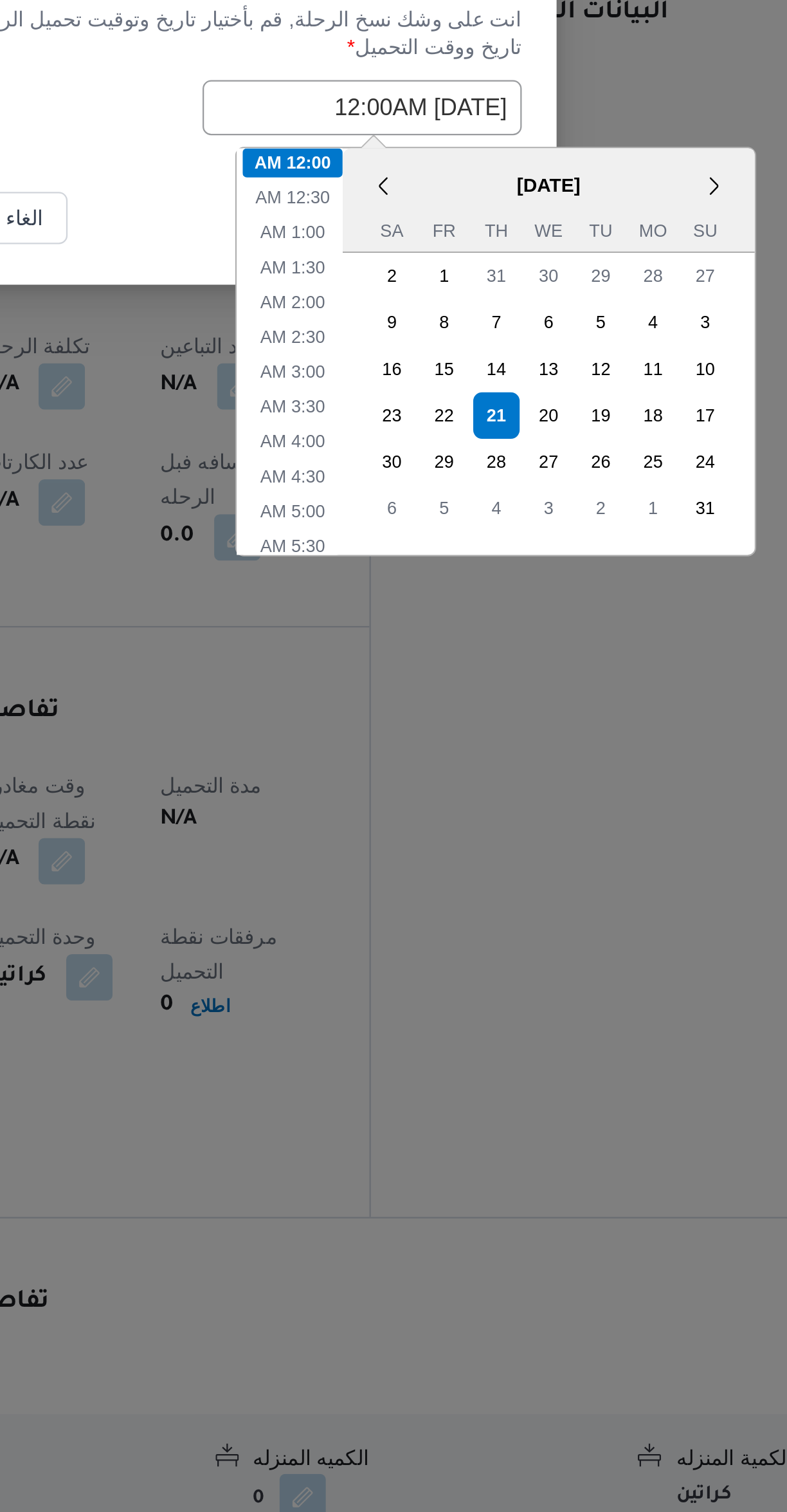
click at [378, 765] on div "نسخ الرحلة انت على وشك نسخ الرحلة, [GEOGRAPHIC_DATA] بأختيار تاريخ وتوقيت تحميل…" at bounding box center [393, 756] width 787 height 1512
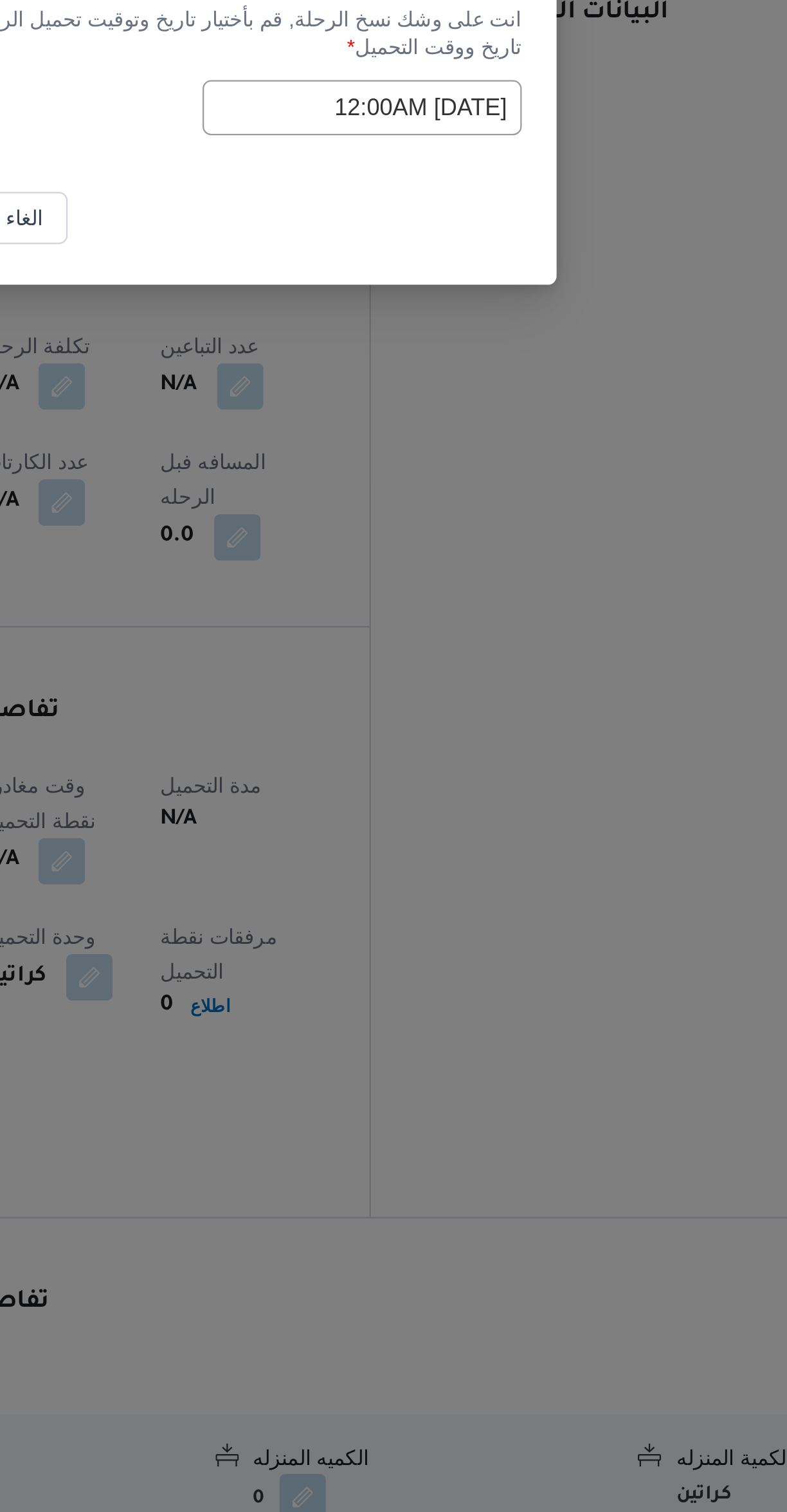
click at [424, 778] on input "[DATE] 12:00AM" at bounding box center [464, 775] width 142 height 24
click at [370, 760] on label "تاريخ ووقت التحميل *" at bounding box center [393, 753] width 284 height 20
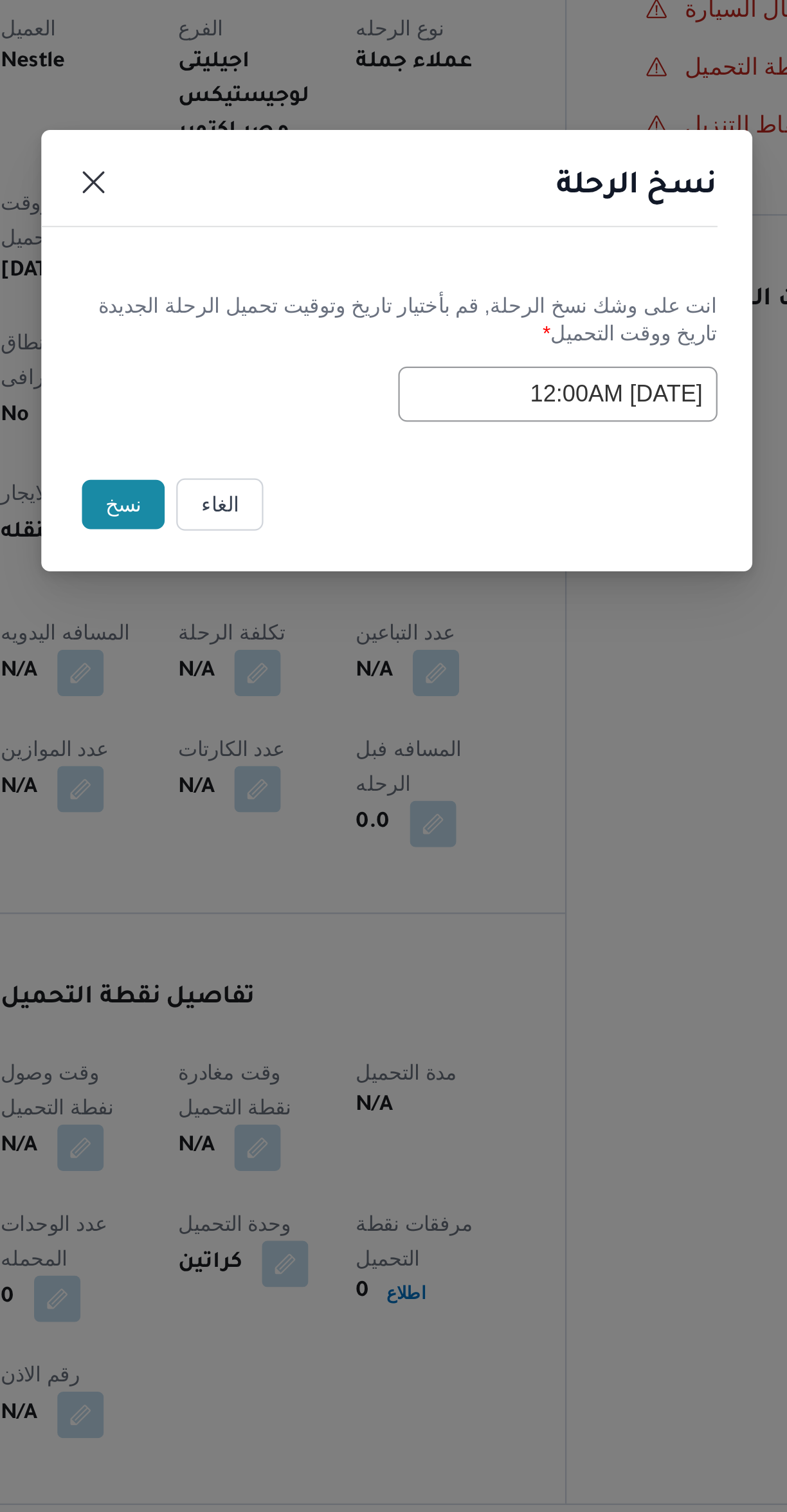
click at [272, 826] on button "نسخ" at bounding box center [272, 823] width 36 height 22
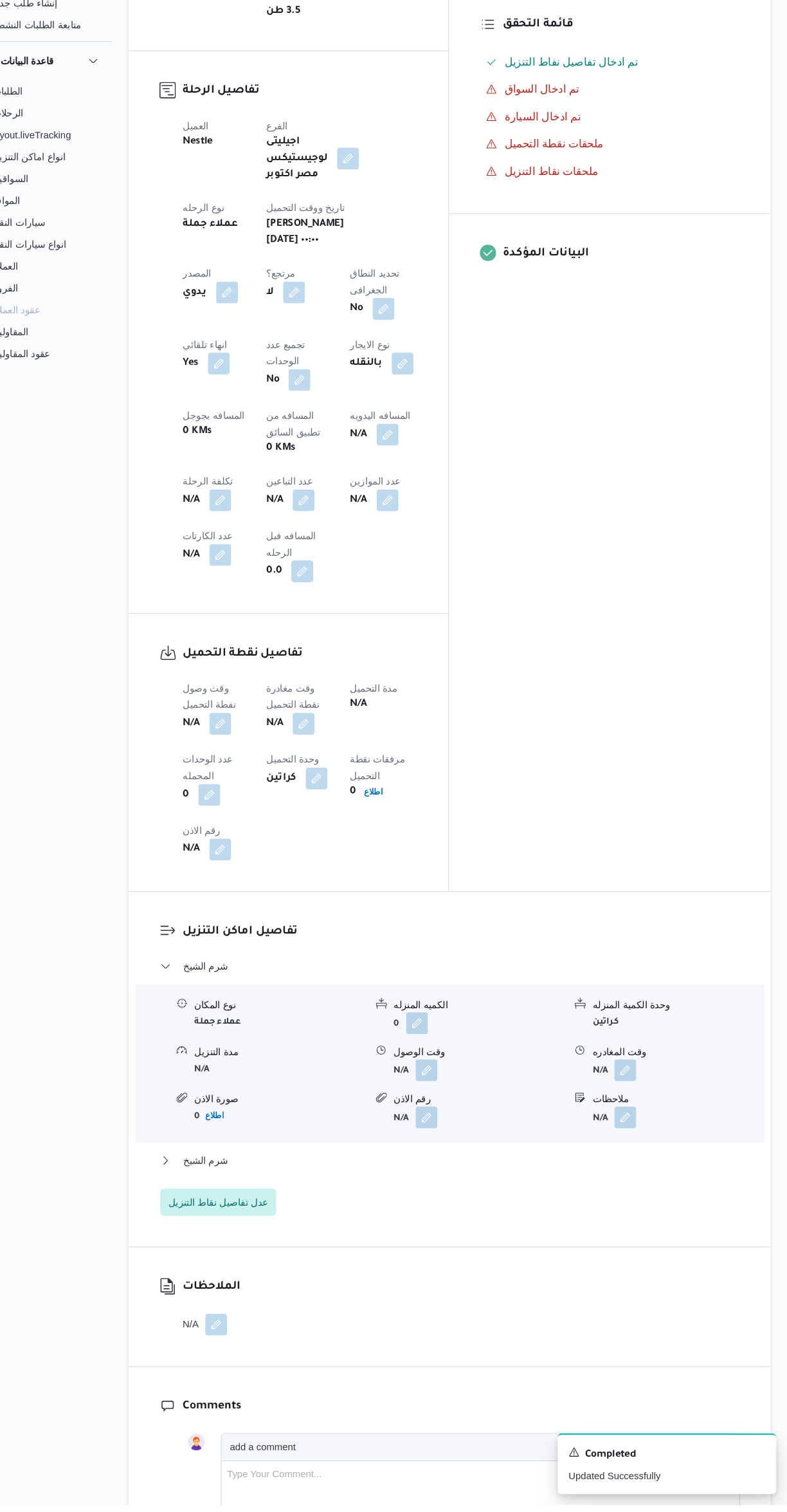
click at [245, 766] on button "button" at bounding box center [253, 776] width 21 height 21
click at [217, 655] on input "وقت وصول نفطة التحميل" at bounding box center [220, 652] width 146 height 25
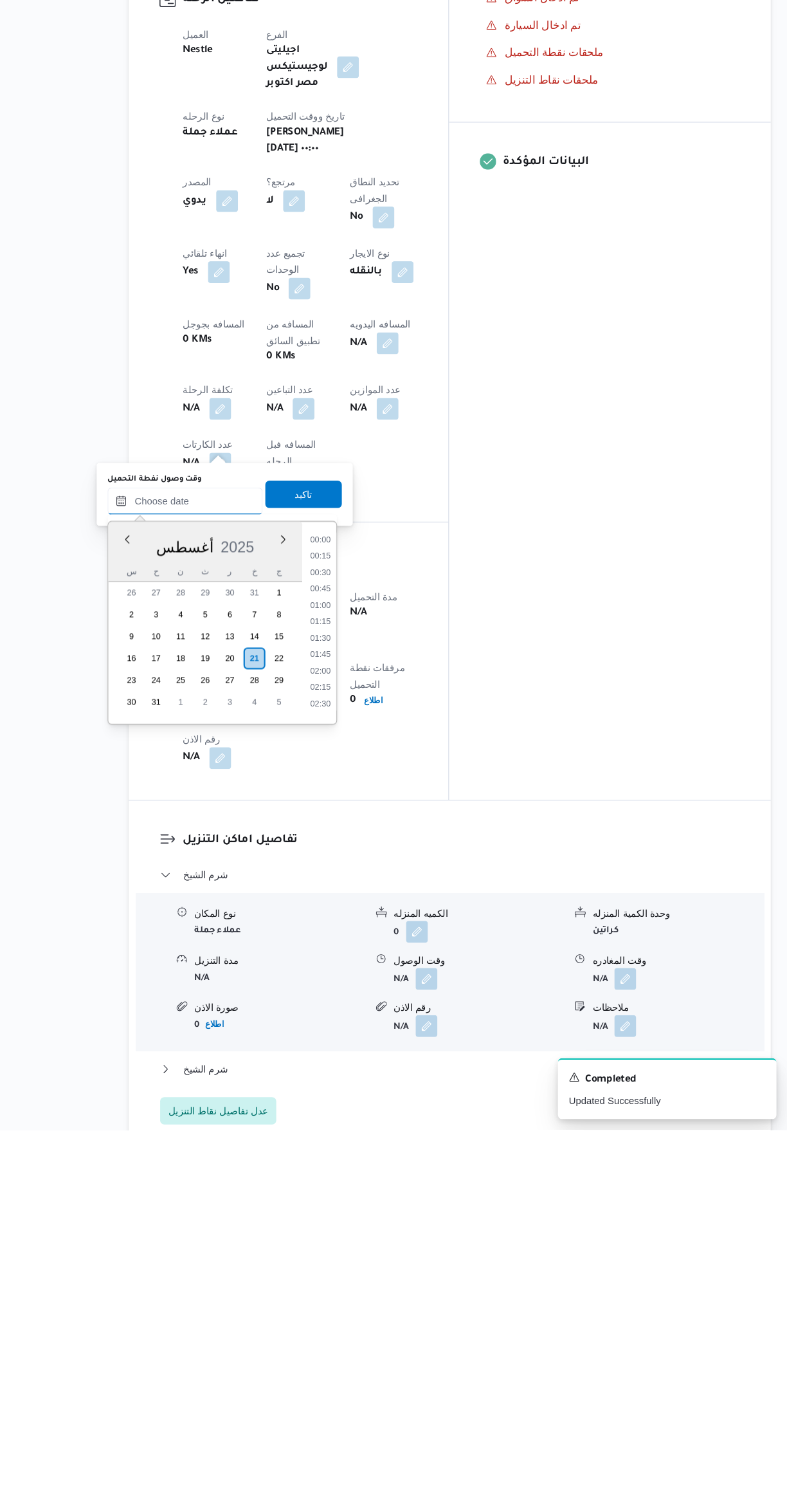
scroll to position [560, 0]
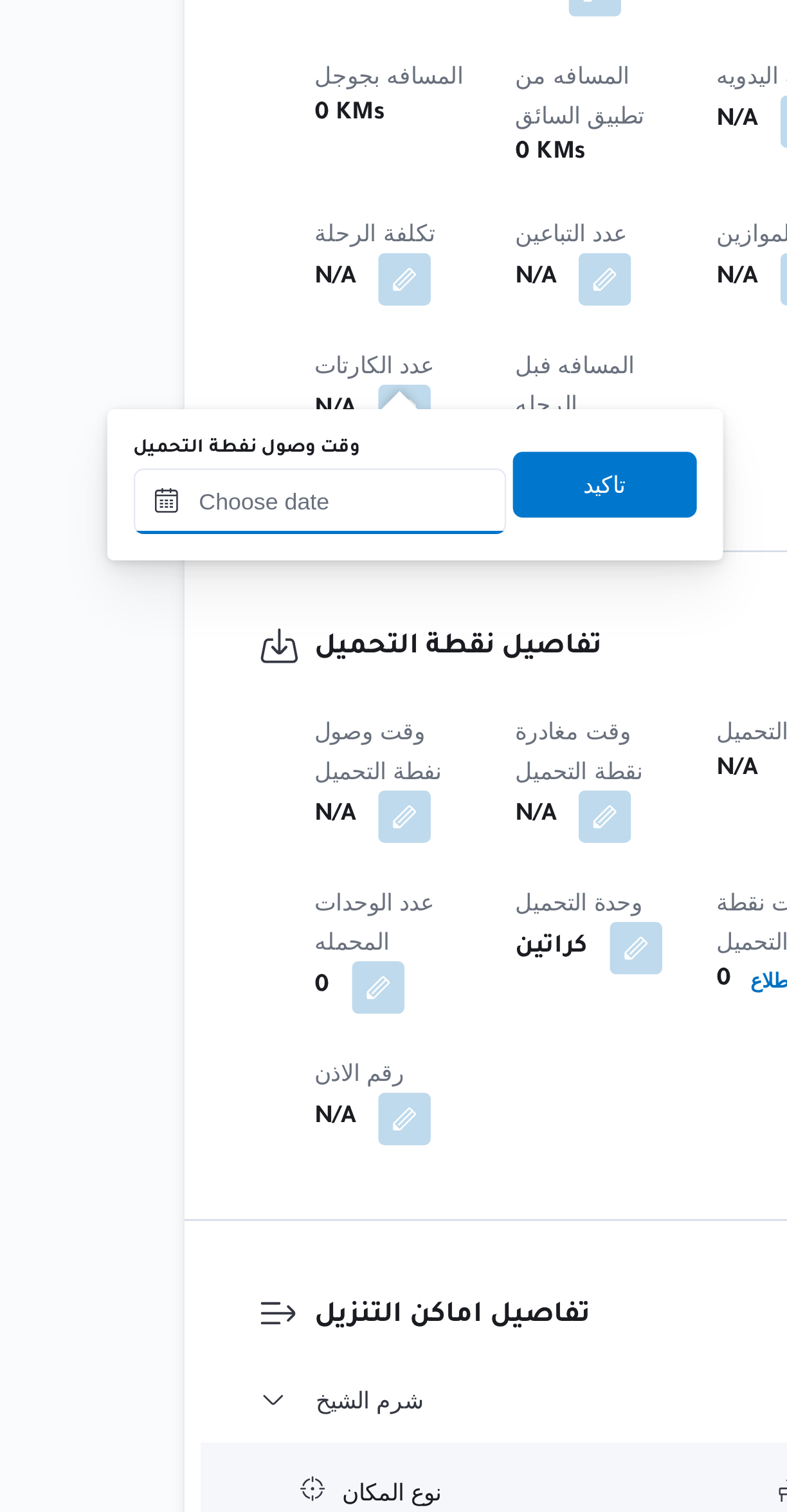
click at [222, 918] on input "وقت وصول نفطة التحميل" at bounding box center [220, 919] width 146 height 25
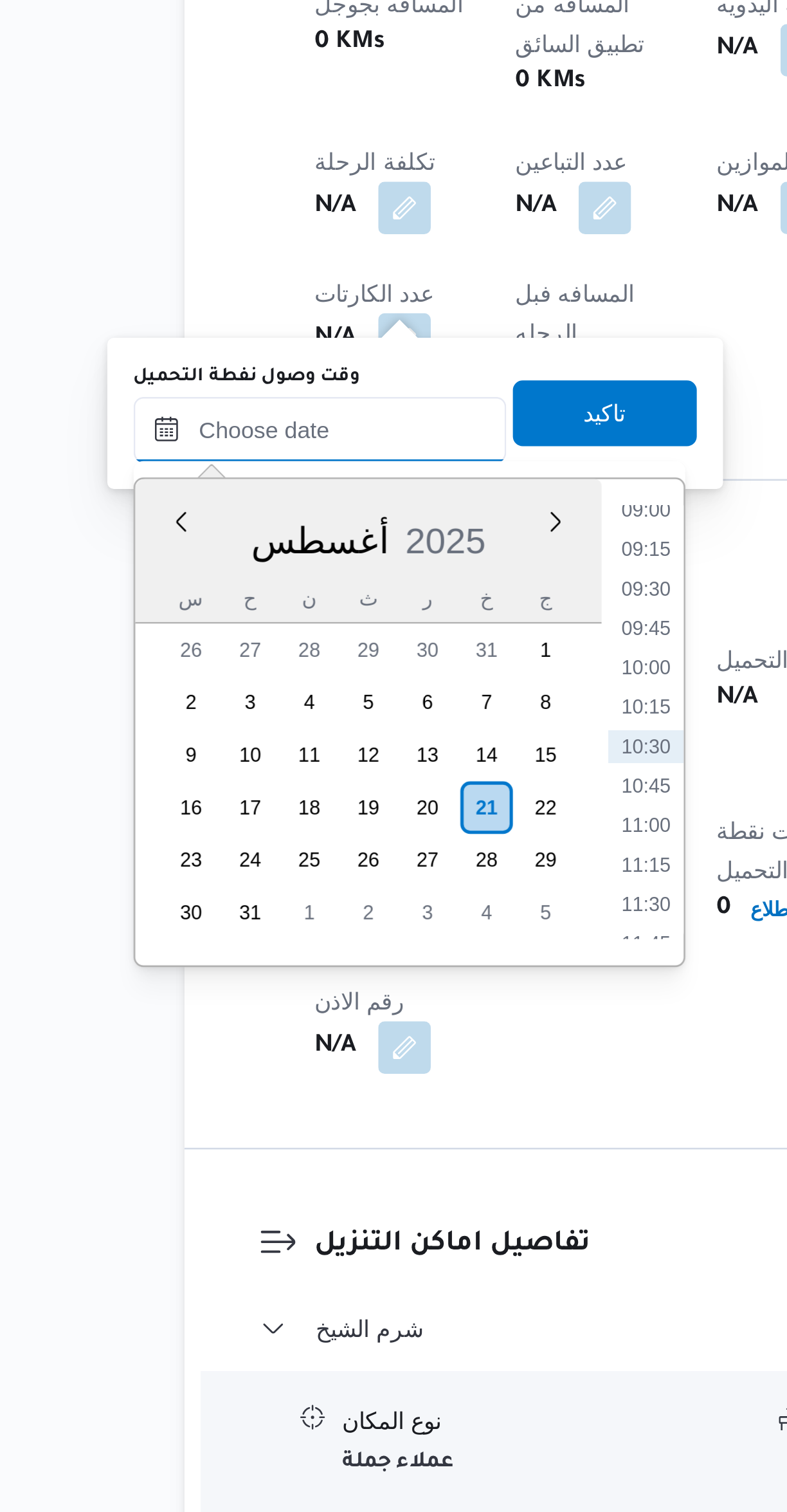
scroll to position [0, 0]
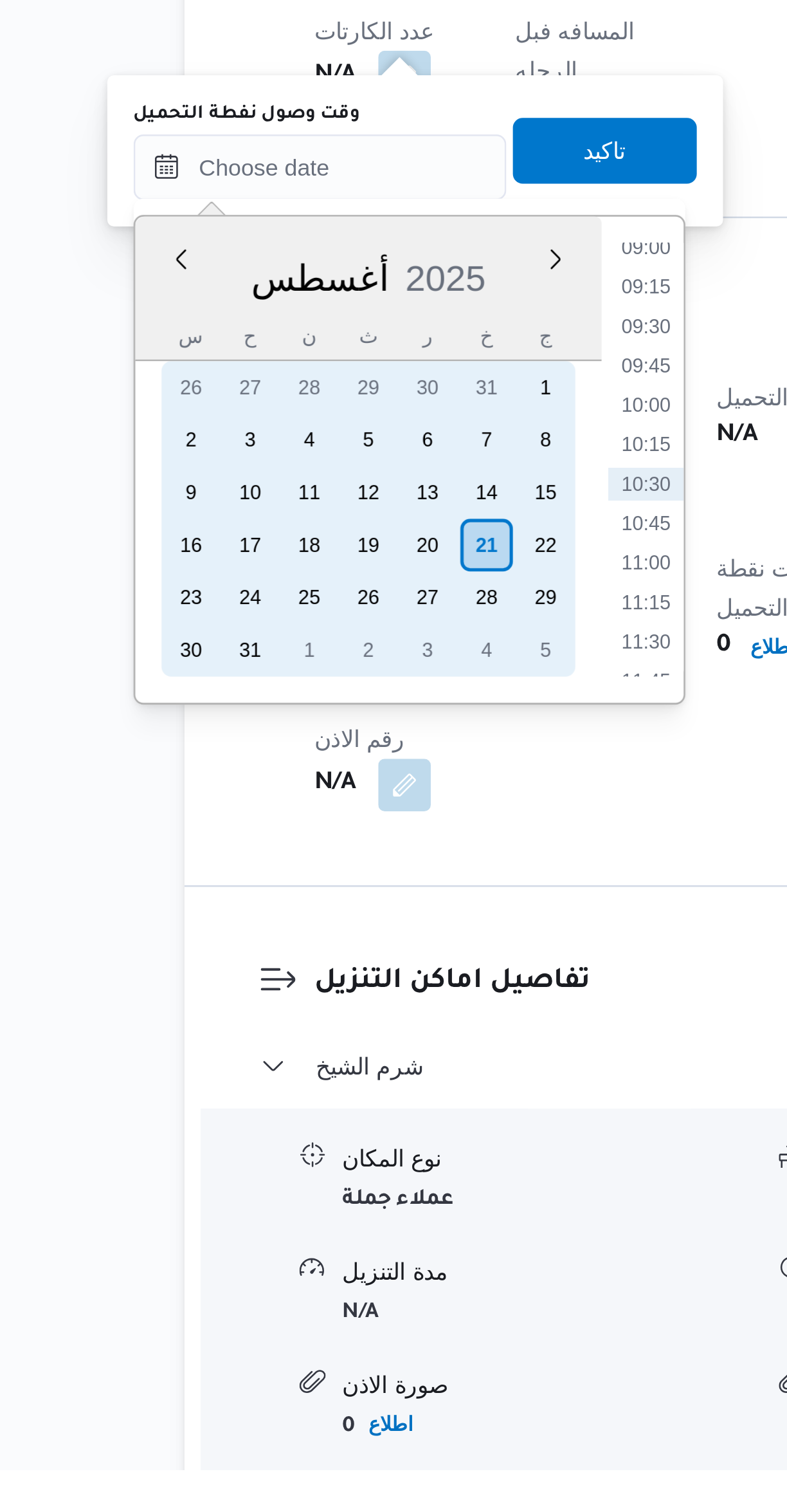
click at [291, 1154] on div "21" at bounding box center [285, 1149] width 21 height 21
type input "[DATE] ٠٠:٠٠"
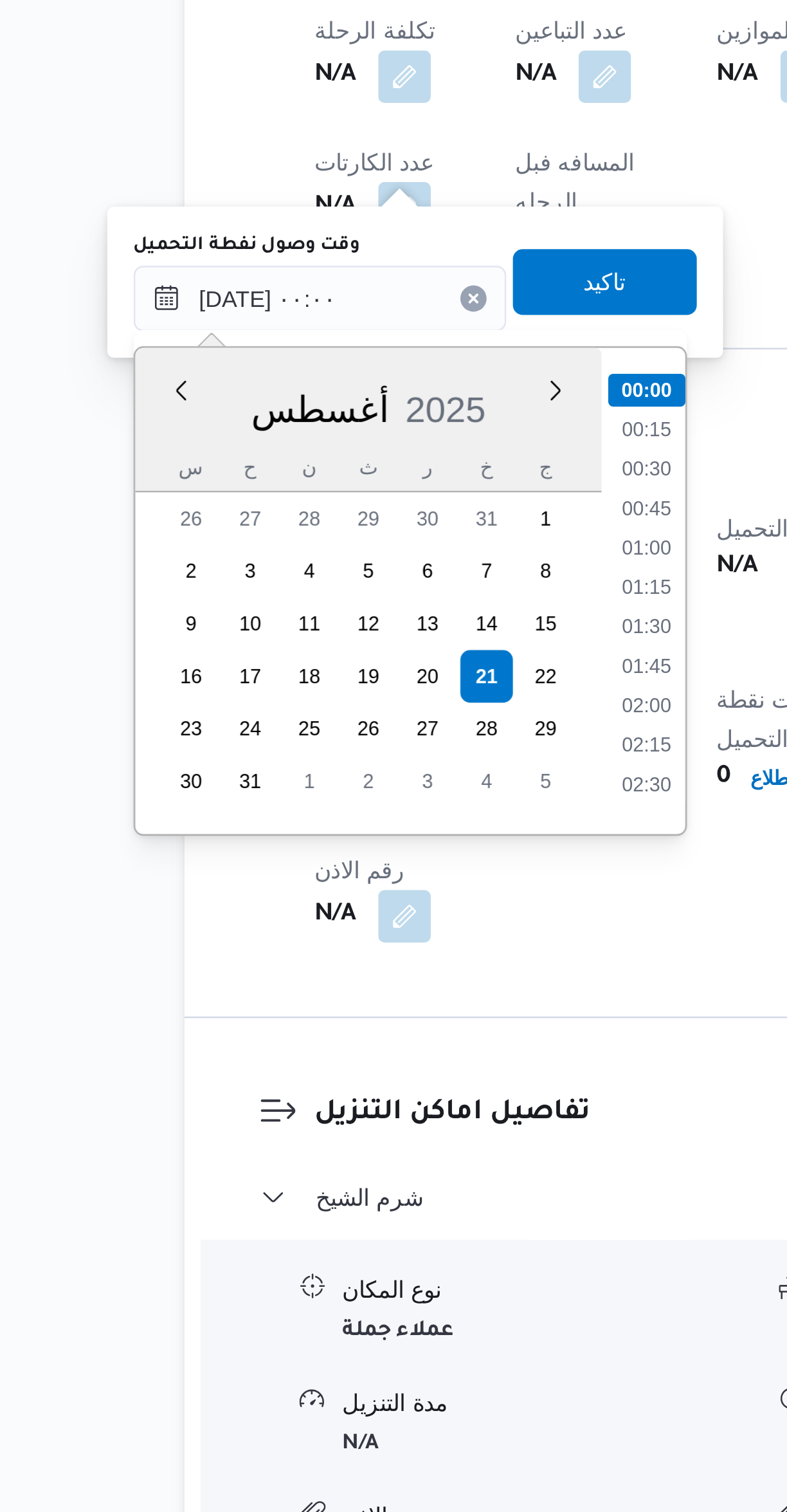
click at [343, 1036] on li "00:00" at bounding box center [348, 1037] width 30 height 13
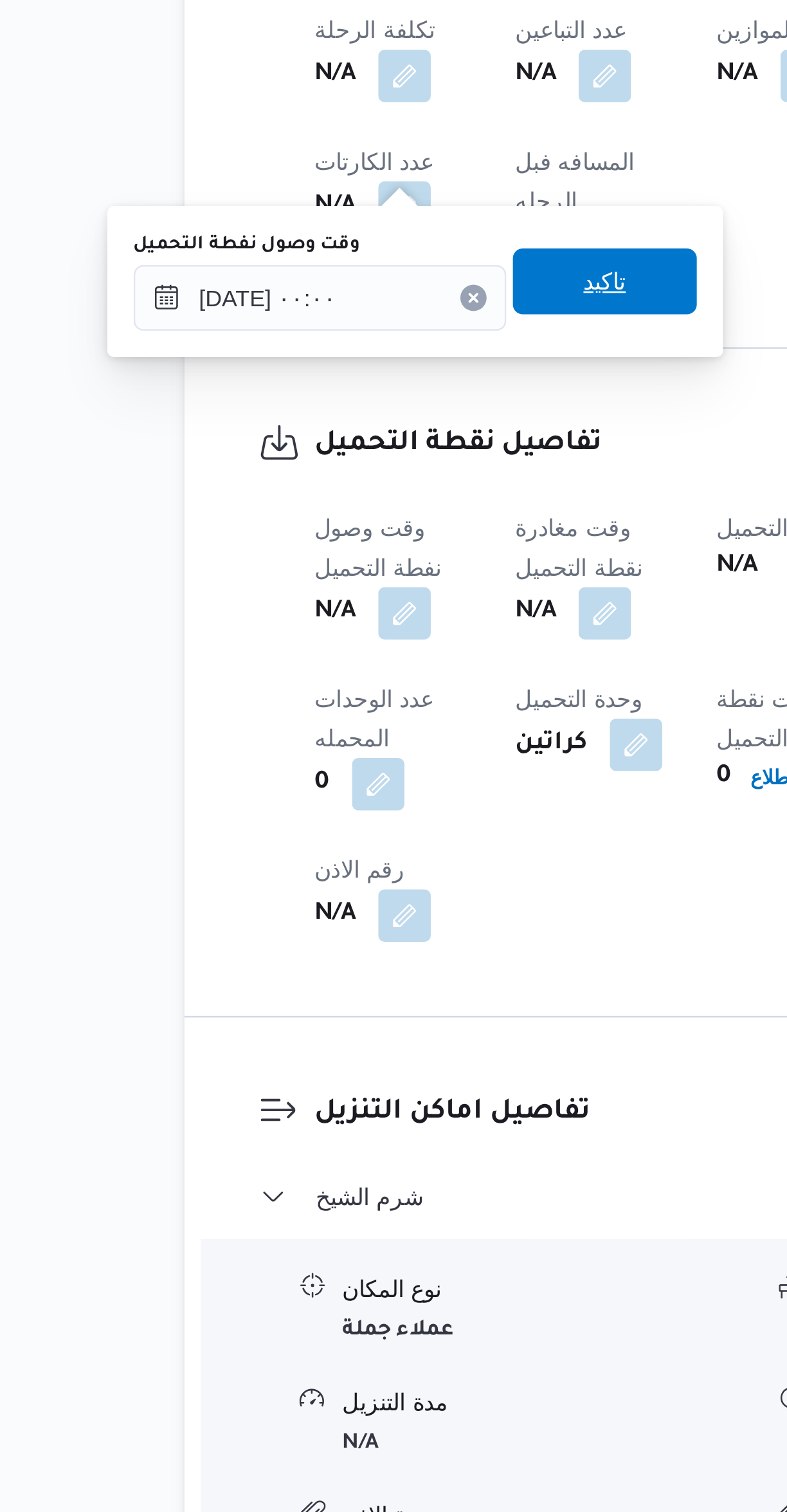
click at [296, 1000] on span "تاكيد" at bounding box center [332, 995] width 72 height 25
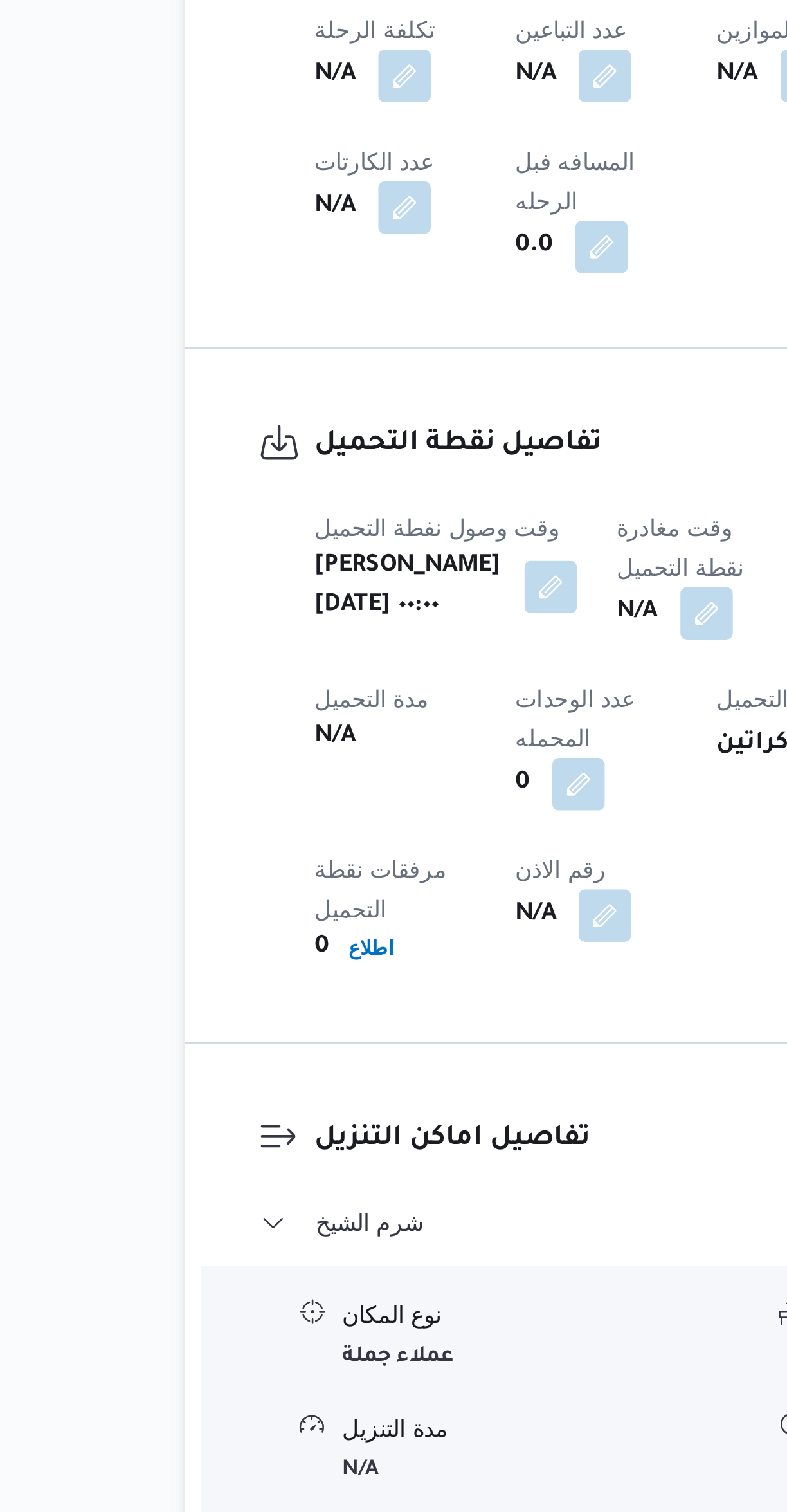
click at [362, 1115] on button "button" at bounding box center [372, 1125] width 21 height 21
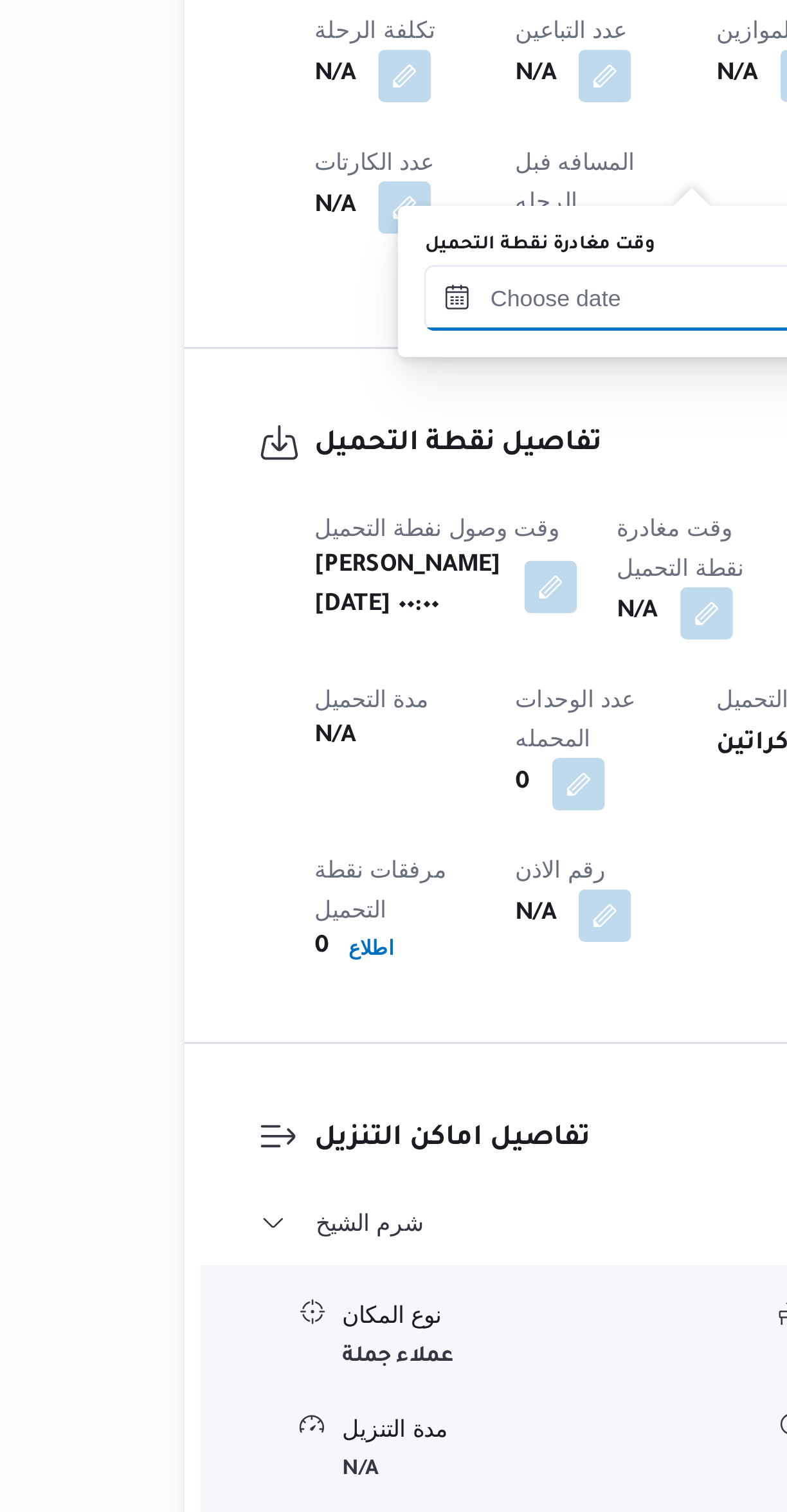
click at [329, 1004] on input "وقت مغادرة نقطة التحميل" at bounding box center [333, 1001] width 146 height 25
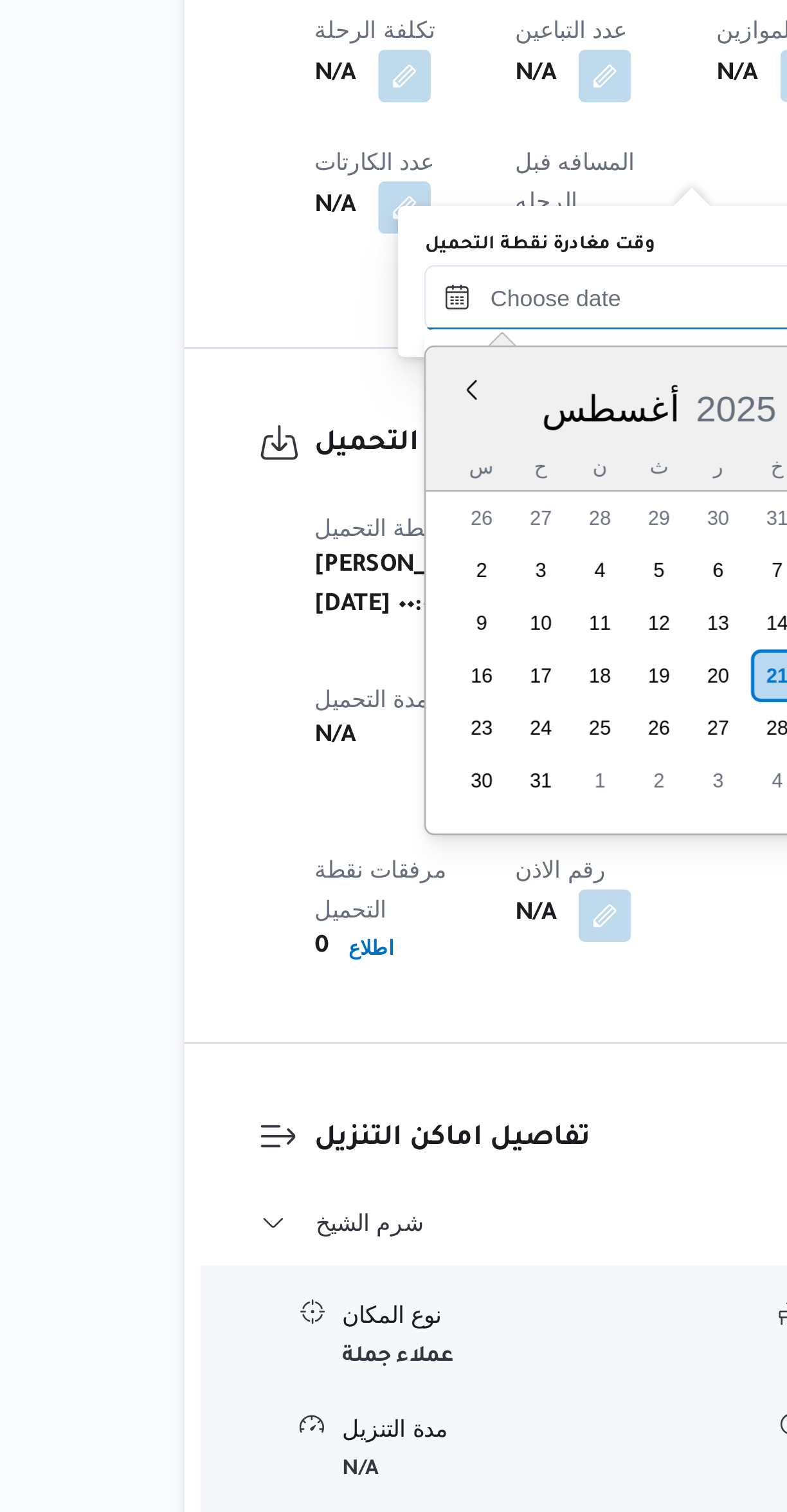
scroll to position [560, 0]
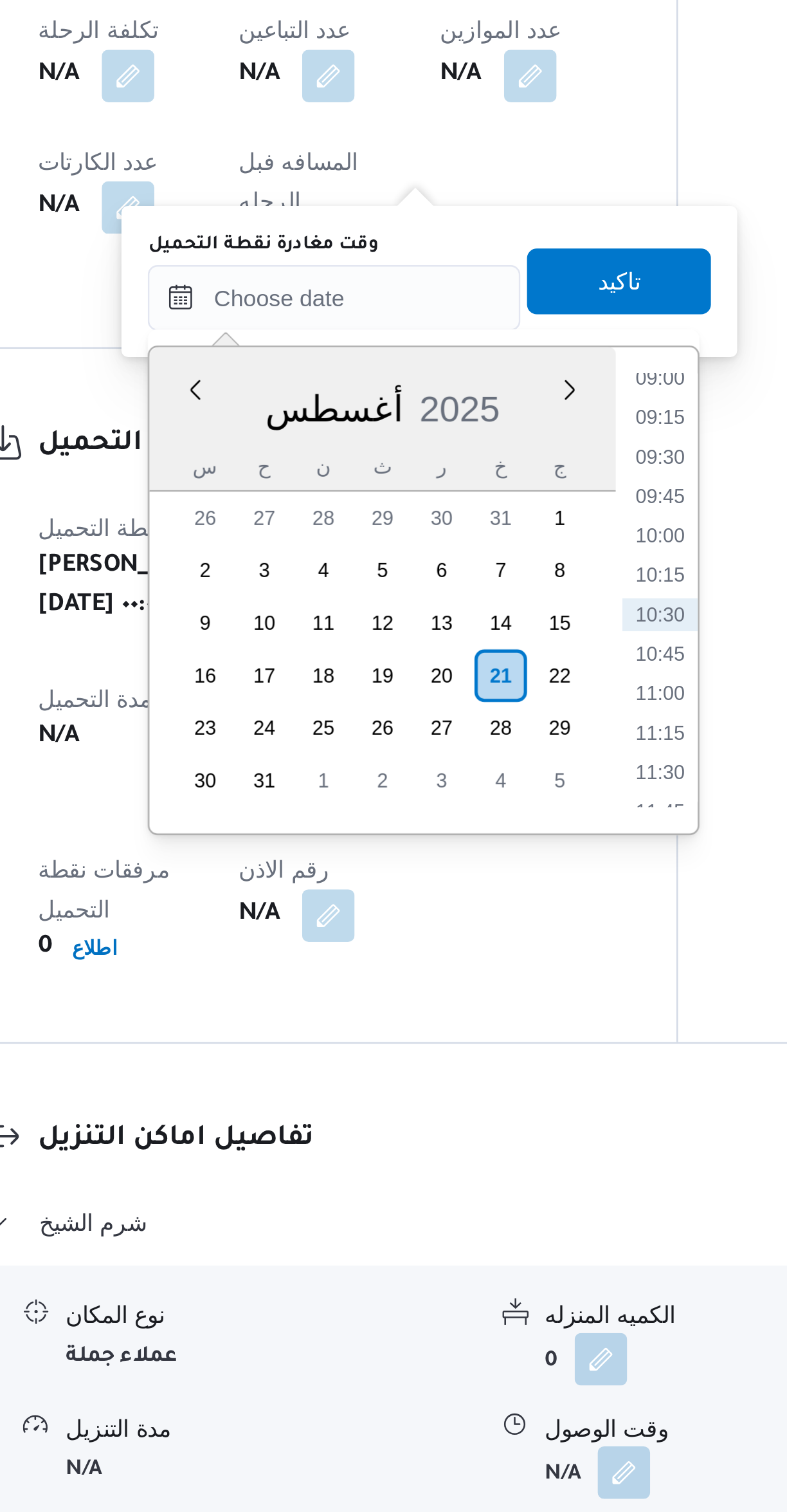
click at [466, 1045] on li "09:15" at bounding box center [461, 1048] width 29 height 13
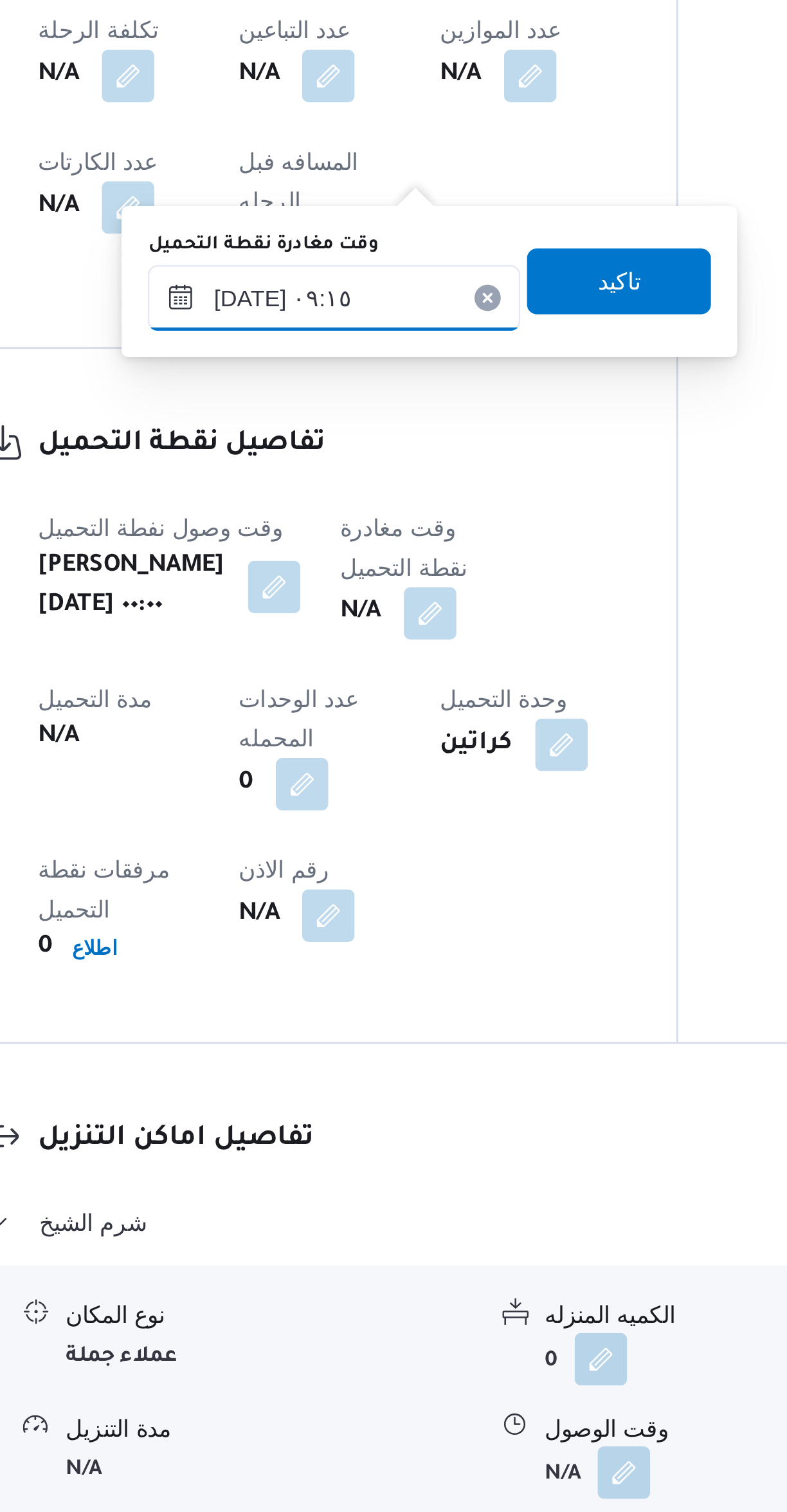
click at [328, 998] on input "[DATE] ٠٩:١٥" at bounding box center [333, 1001] width 146 height 25
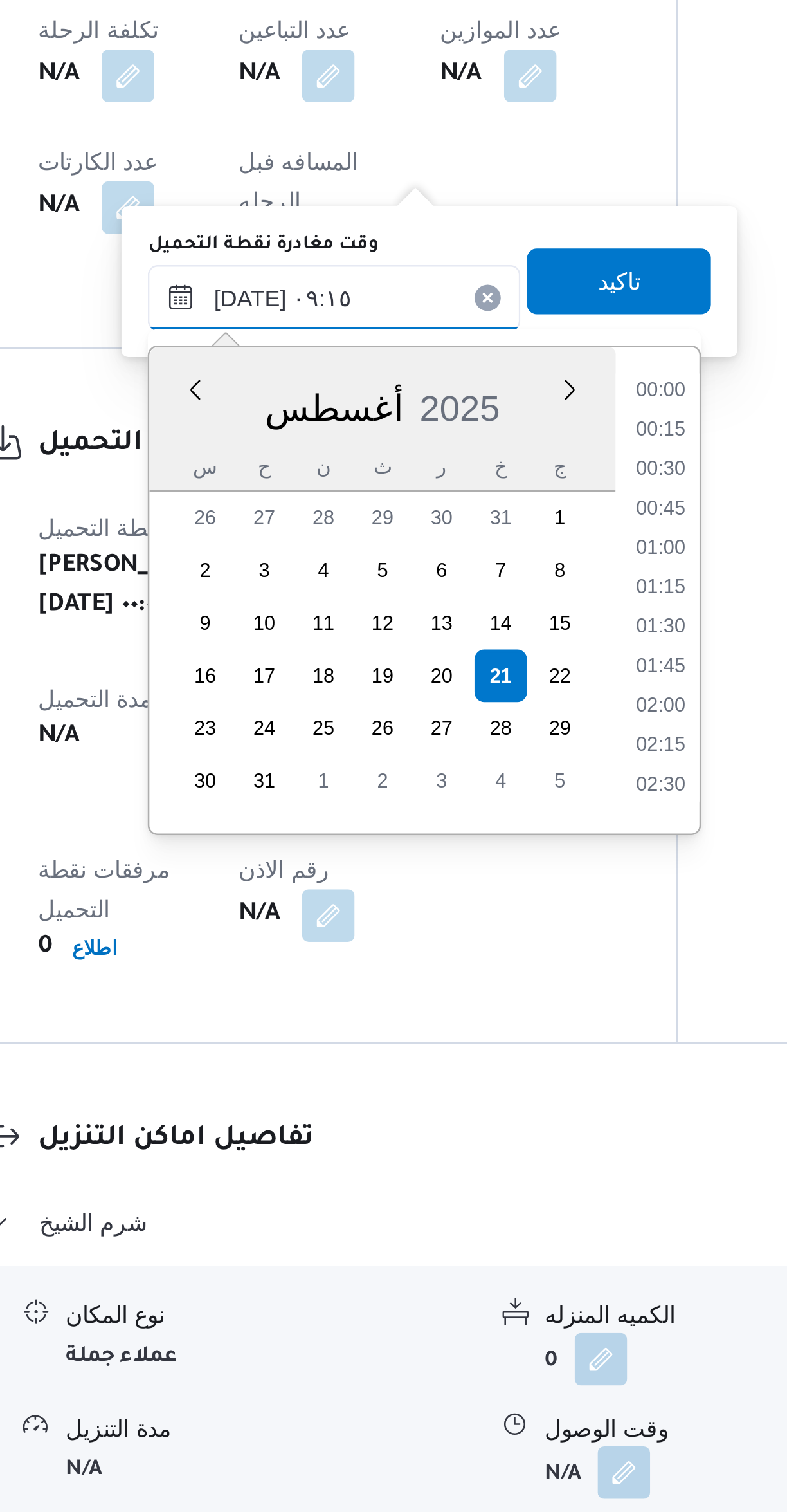
scroll to position [483, 0]
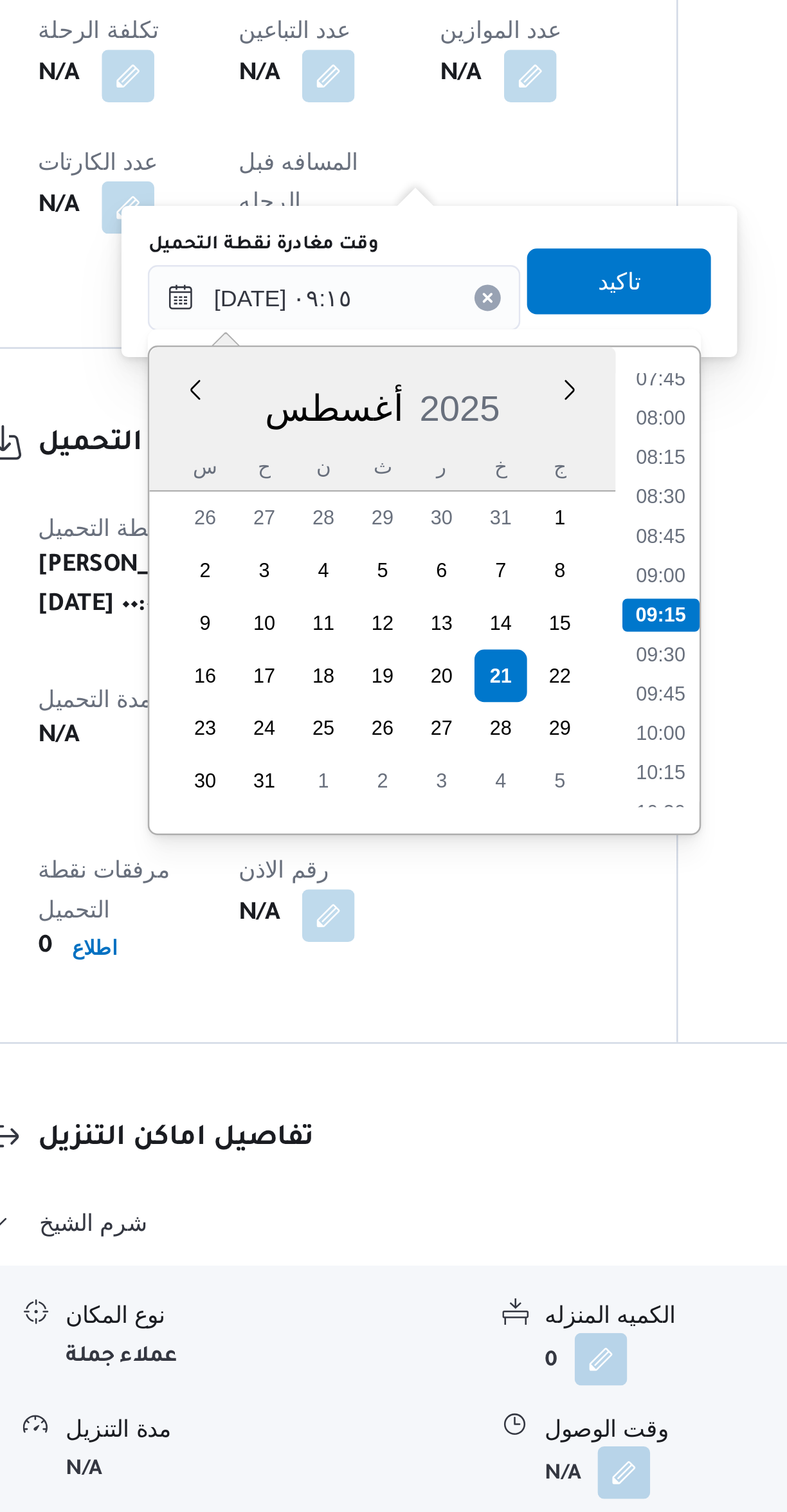
click at [461, 1035] on li "07:45" at bounding box center [462, 1033] width 29 height 13
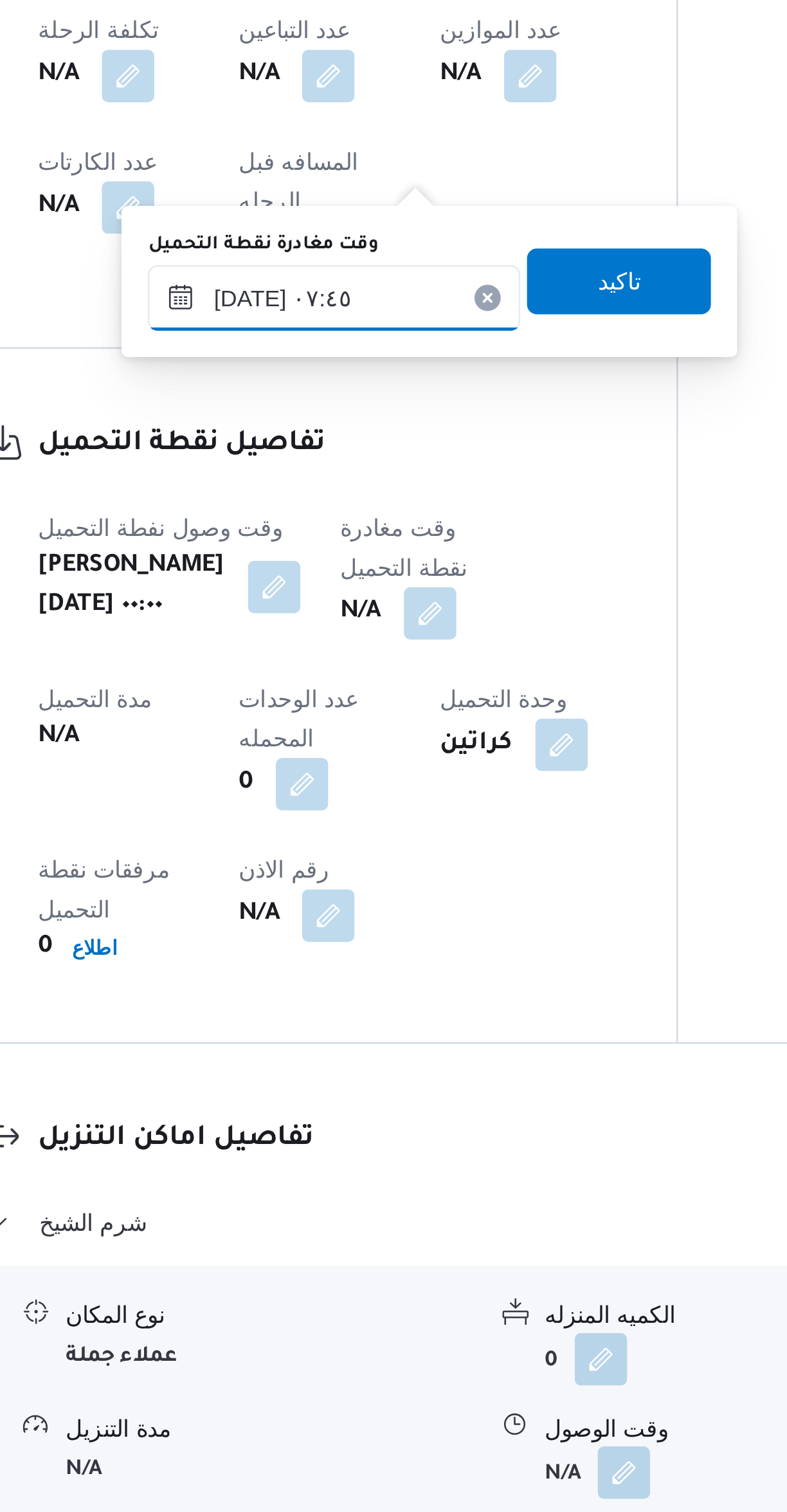
click at [343, 1001] on input "[DATE] ٠٧:٤٥" at bounding box center [333, 1001] width 146 height 25
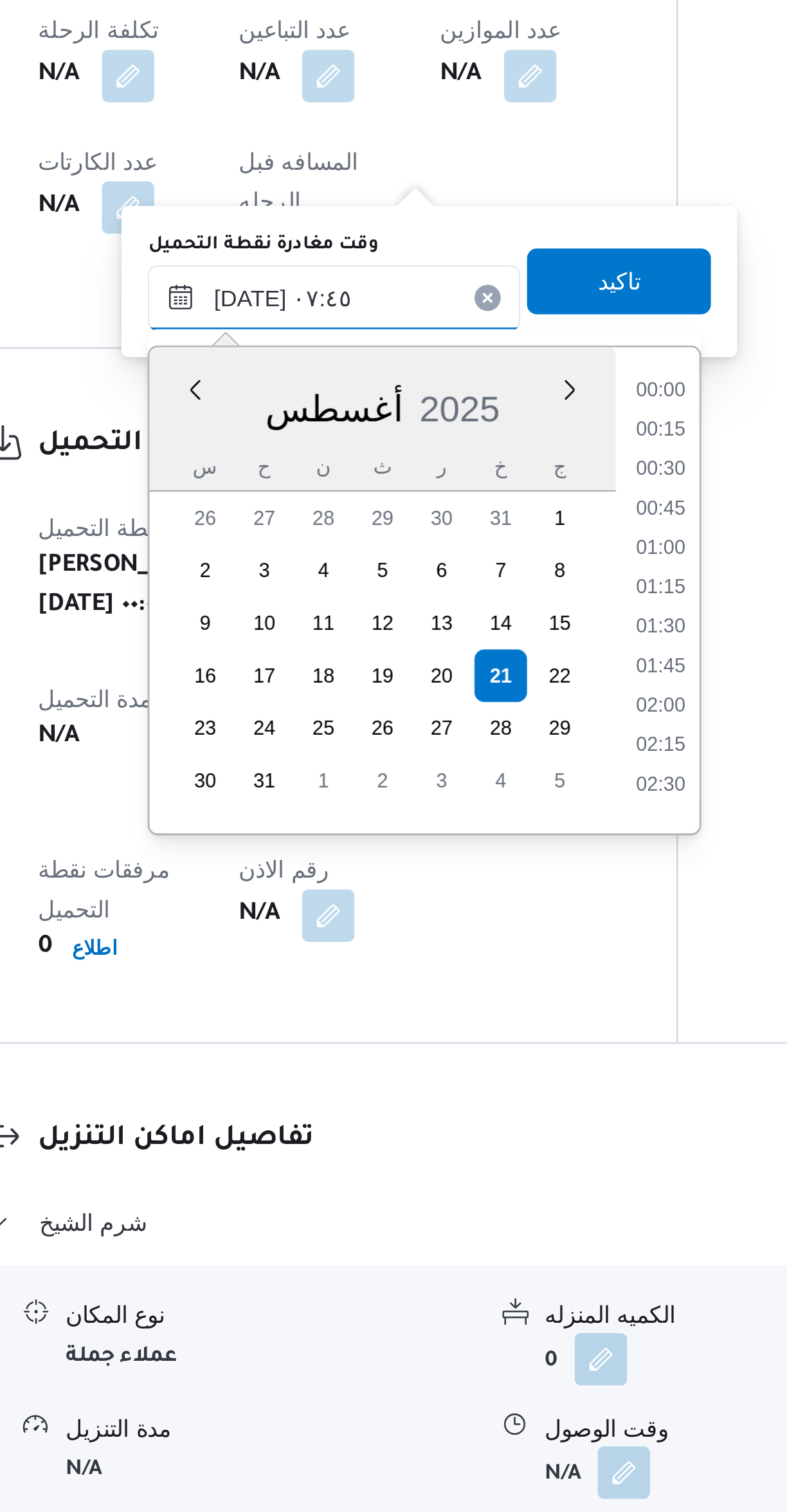
scroll to position [390, 0]
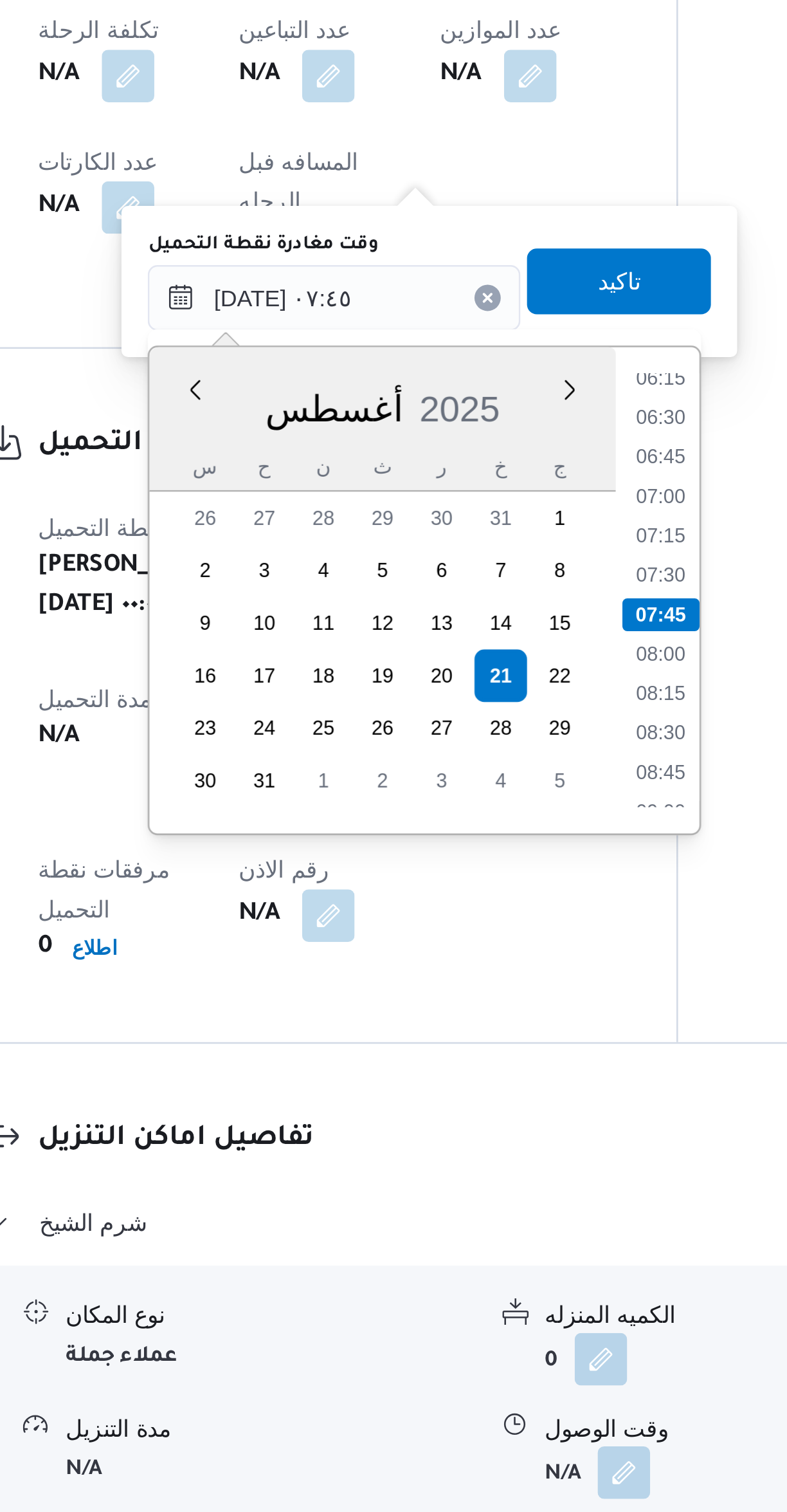
click at [464, 1048] on li "06:30" at bounding box center [462, 1048] width 29 height 13
type input "[DATE] ٠٦:٣٠"
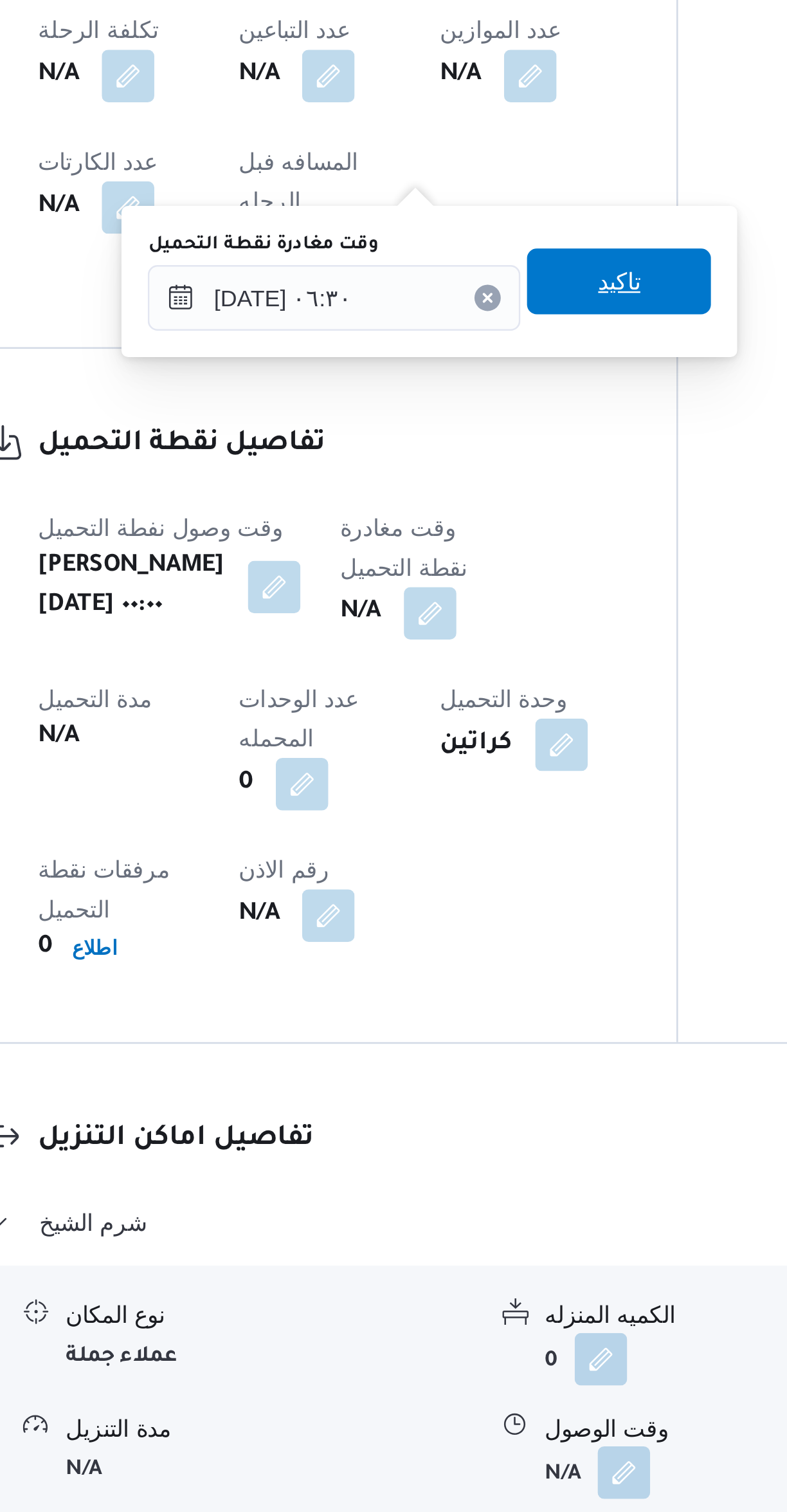
click at [420, 1003] on span "تاكيد" at bounding box center [446, 995] width 72 height 25
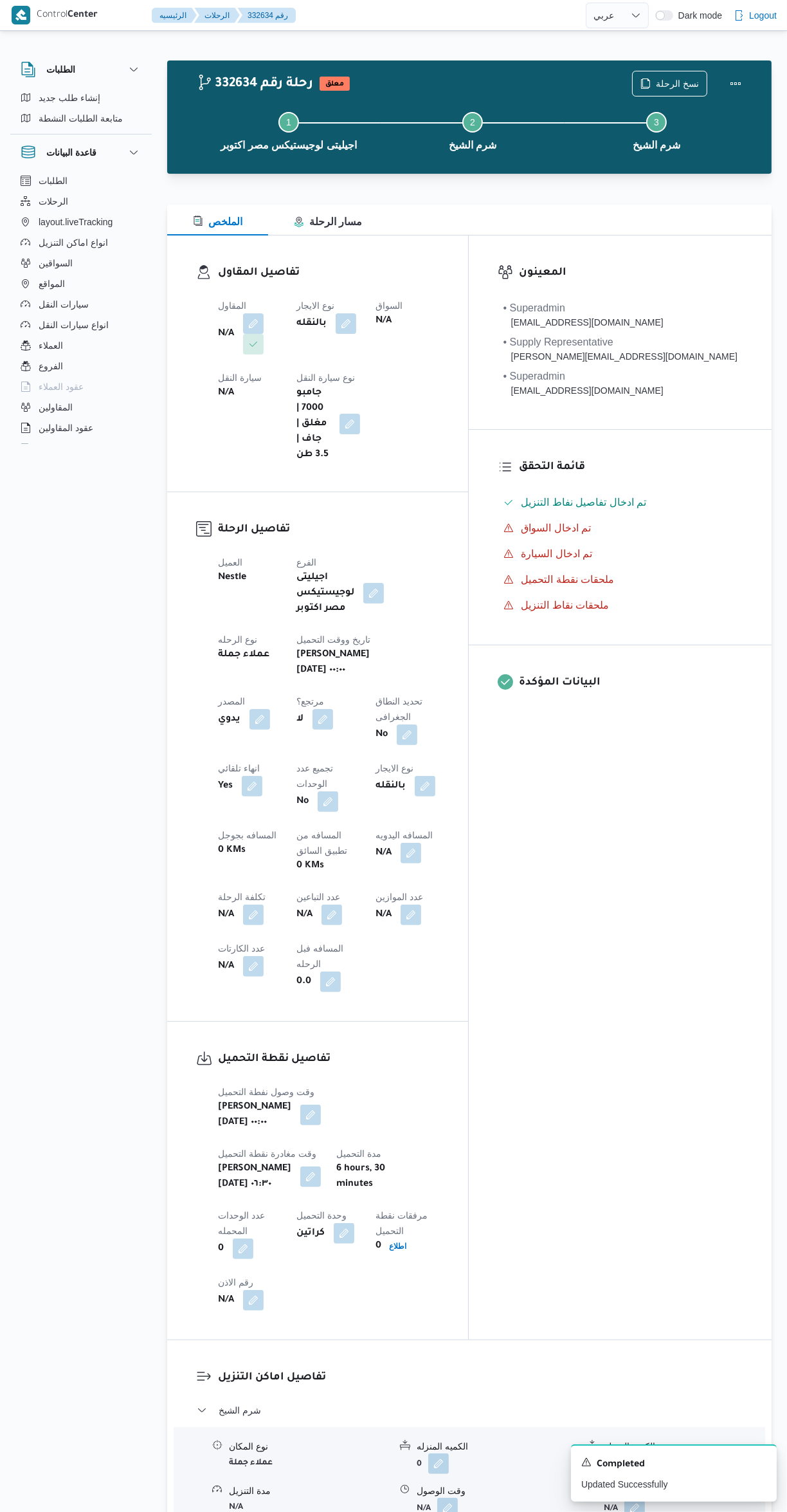
select select "ar"
